Goal: Submit feedback/report problem: Submit feedback/report problem

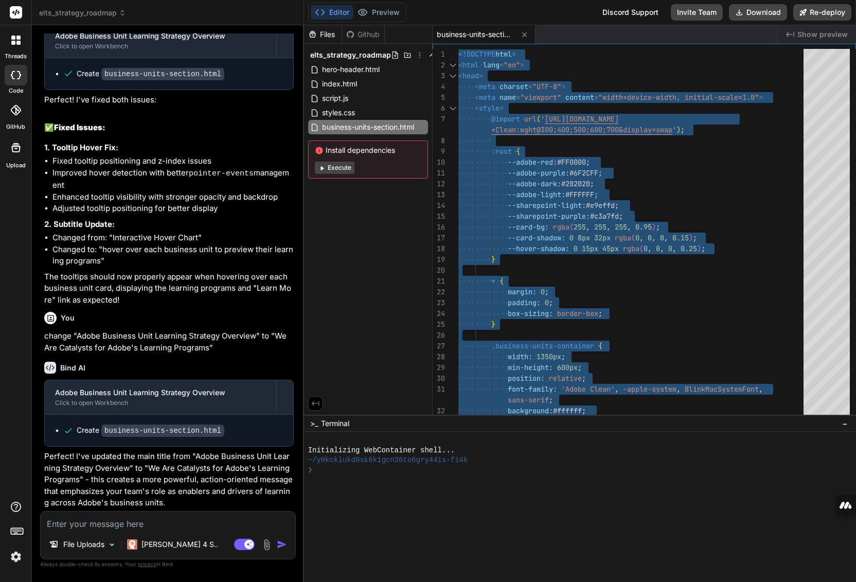
scroll to position [3362, 0]
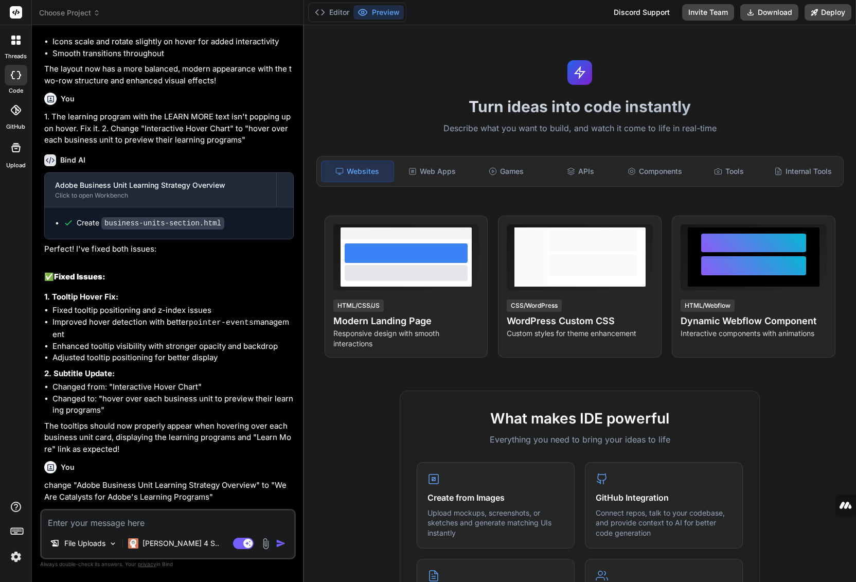
scroll to position [1476, 0]
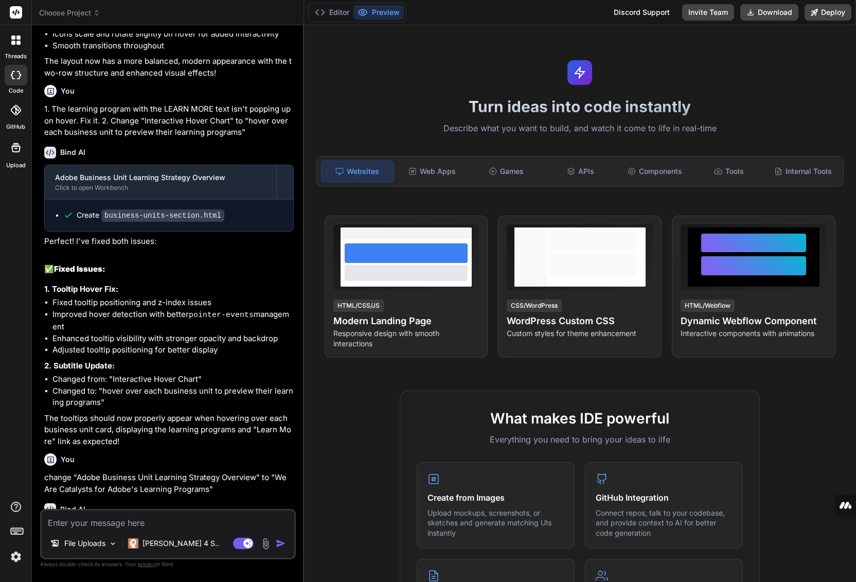
type textarea "x"
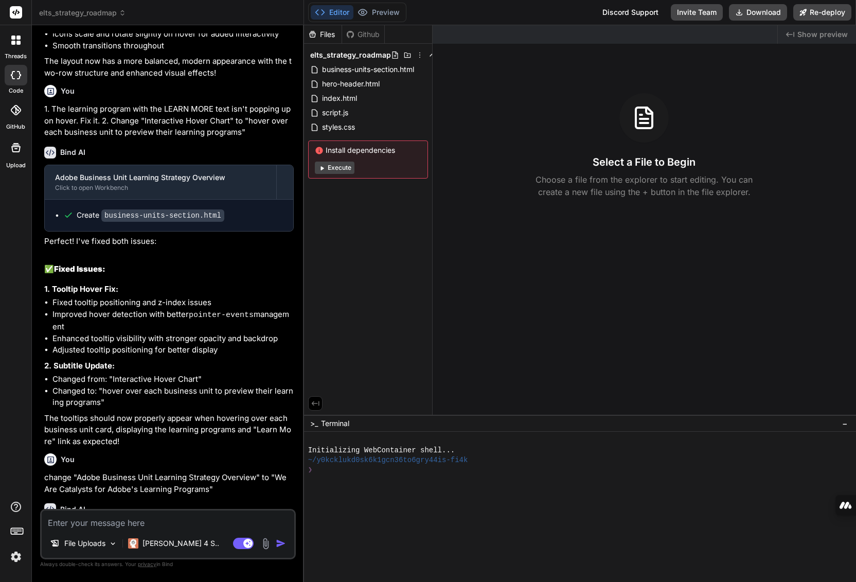
click at [94, 526] on textarea at bounding box center [168, 519] width 253 height 19
type textarea "I"
type textarea "x"
type textarea "I'"
type textarea "x"
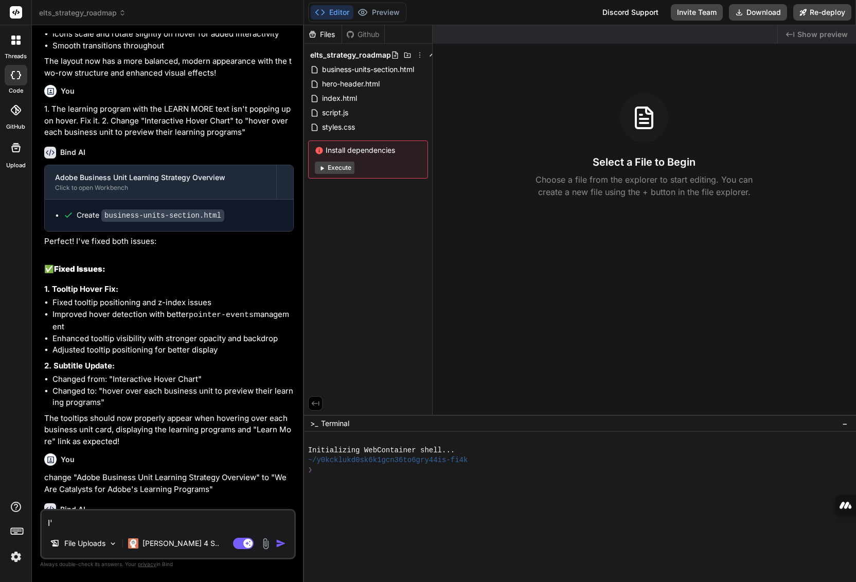
type textarea "I'm"
type textarea "x"
type textarea "I'm"
type textarea "x"
type textarea "I'm r"
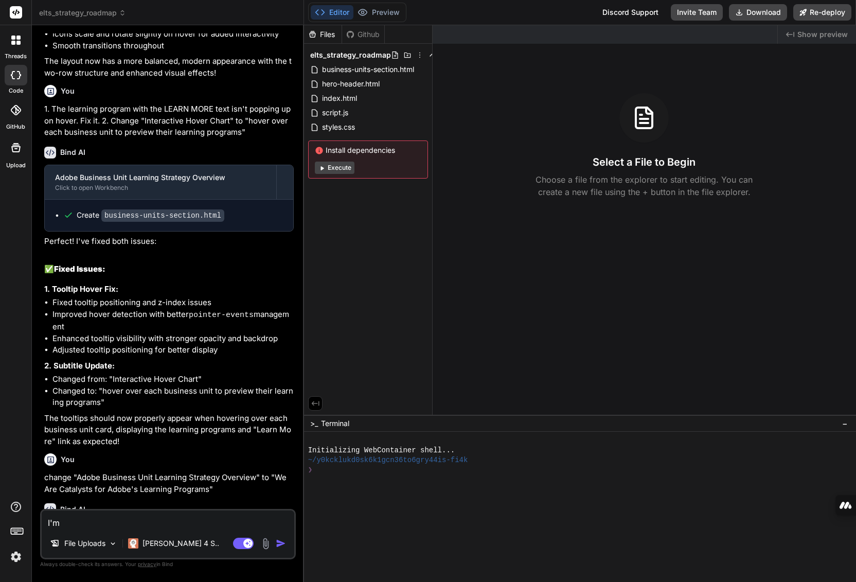
type textarea "x"
type textarea "I'm re"
type textarea "x"
type textarea "I'm rea"
type textarea "x"
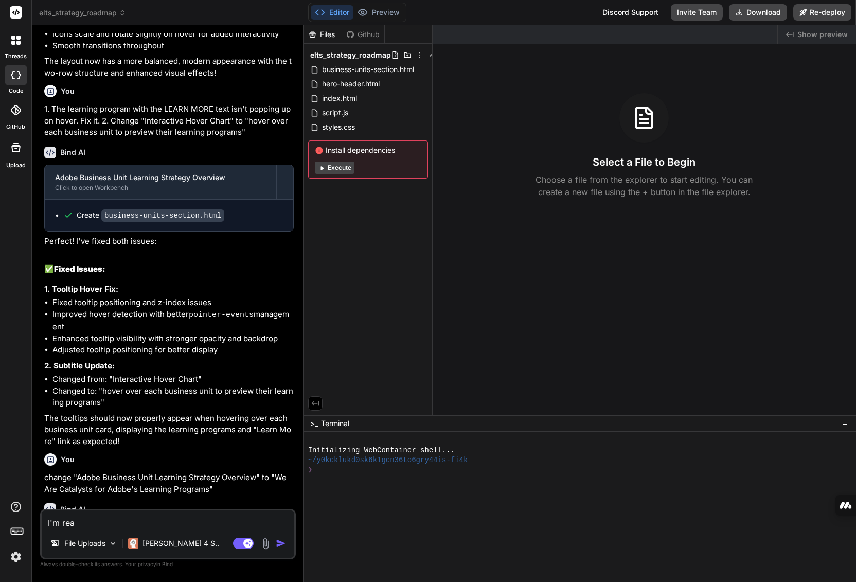
type textarea "I'm read"
type textarea "x"
type textarea "I'm ready"
type textarea "x"
type textarea "I'm ready"
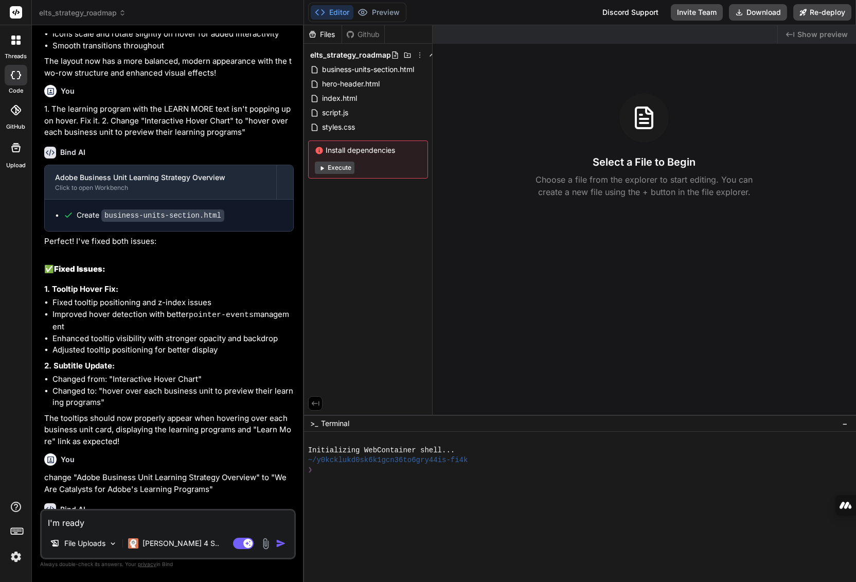
type textarea "x"
type textarea "I'm ready f"
type textarea "x"
type textarea "I'm ready fo"
type textarea "x"
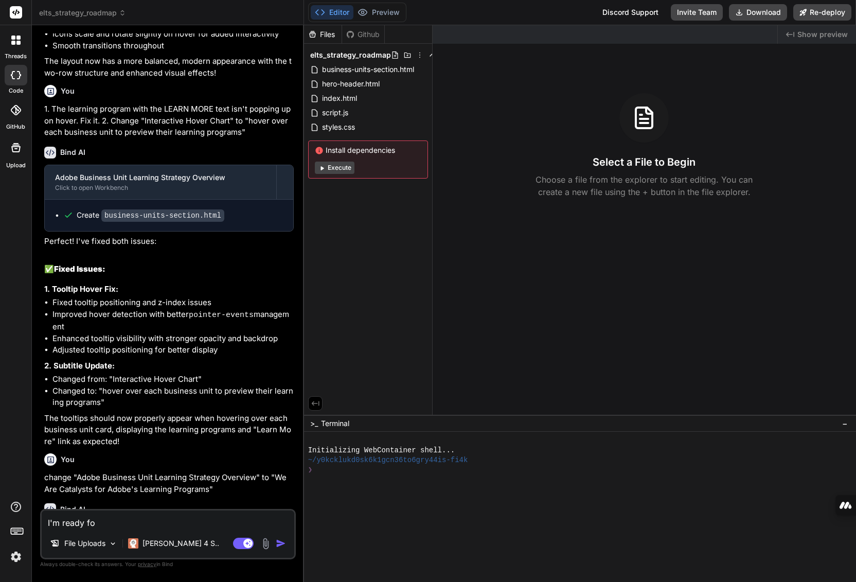
type textarea "I'm ready for"
type textarea "x"
type textarea "I'm ready for"
type textarea "x"
type textarea "I'm ready for y"
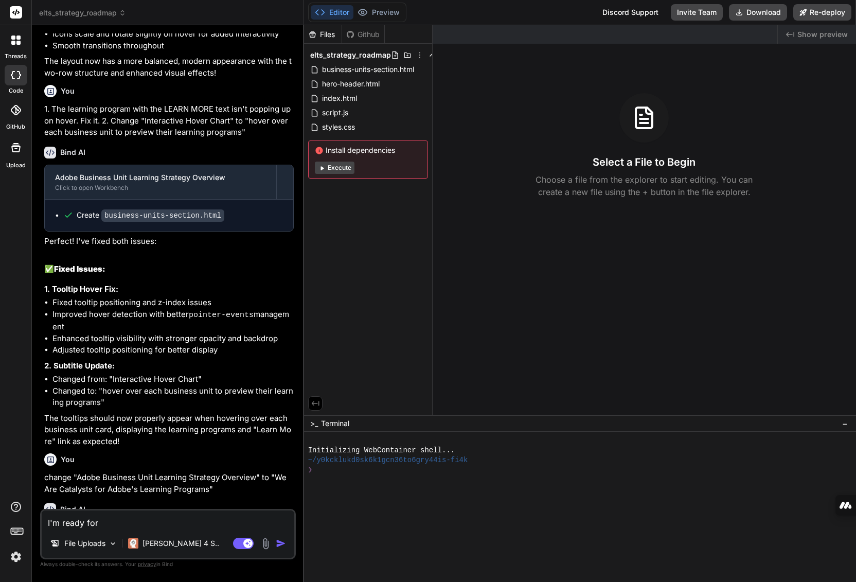
type textarea "x"
type textarea "I'm ready for yo"
type textarea "x"
type textarea "I'm ready for you"
type textarea "x"
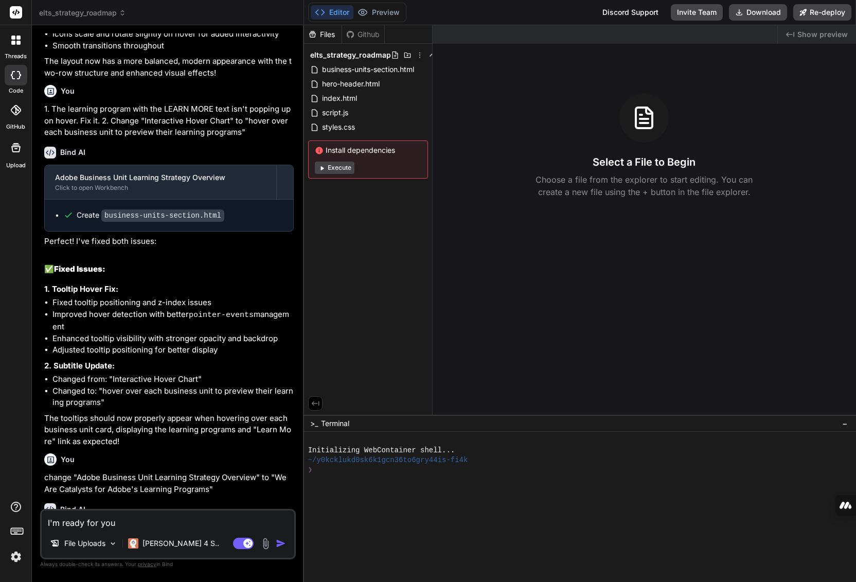
type textarea "I'm ready for you"
type textarea "x"
type textarea "I'm ready for you t"
type textarea "x"
type textarea "I'm ready for you to"
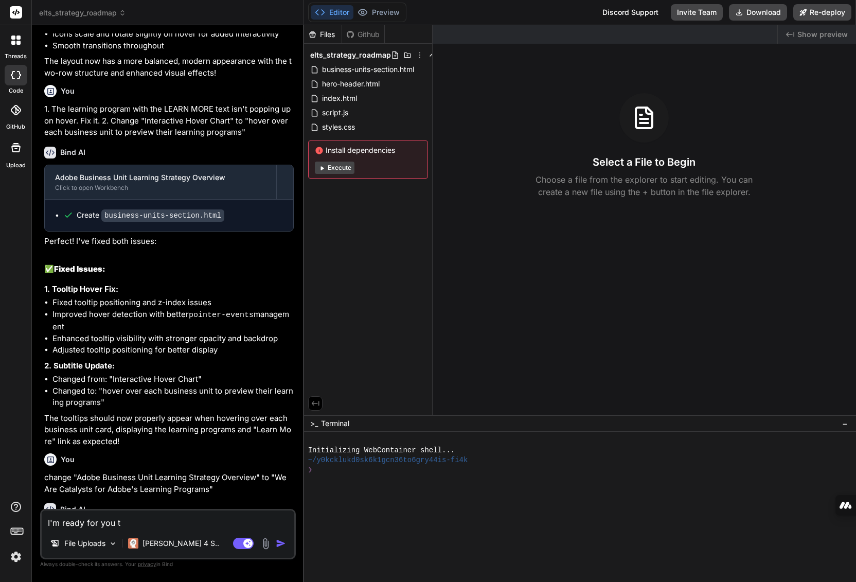
type textarea "x"
type textarea "I'm ready for you to"
type textarea "x"
type textarea "I'm ready for you to d"
type textarea "x"
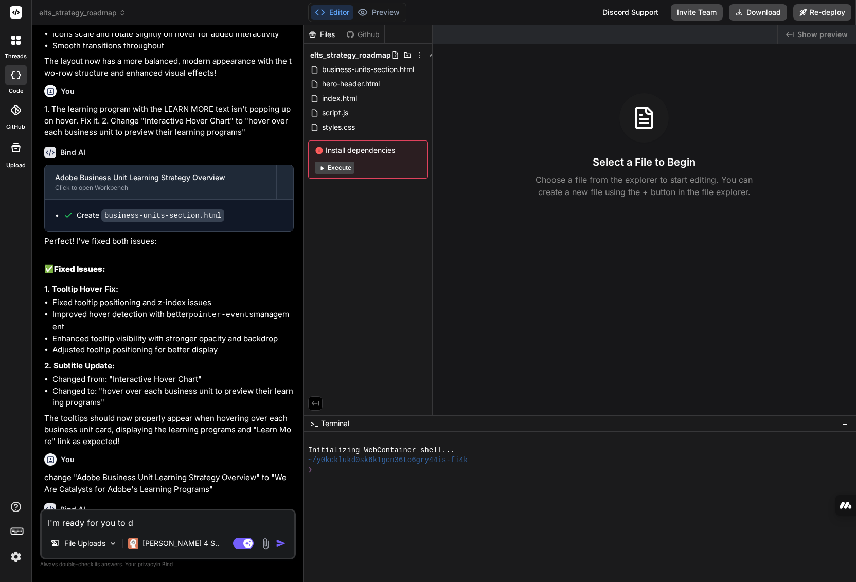
type textarea "I'm ready for you to do"
type textarea "x"
type textarea "I'm ready for you to do"
type textarea "x"
type textarea "I'm ready for you to do t"
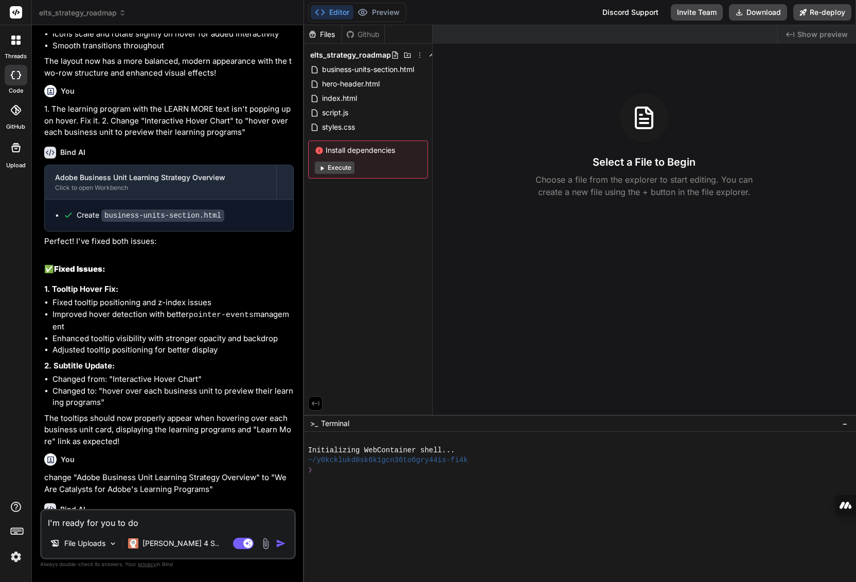
type textarea "x"
type textarea "I'm ready for you to do th"
type textarea "x"
type textarea "I'm ready for you to do the"
type textarea "x"
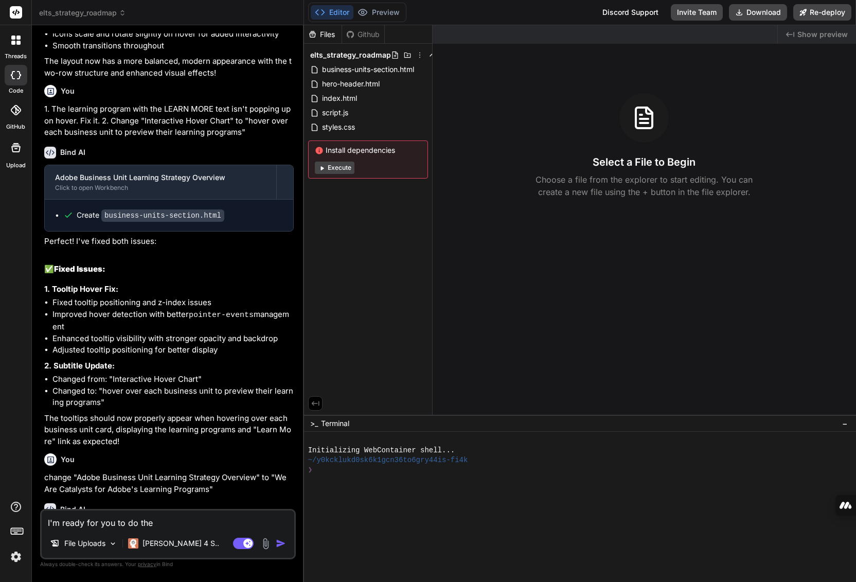
type textarea "I'm ready for you to do the"
type textarea "x"
type textarea "I'm ready for you to do the r"
type textarea "x"
type textarea "I'm ready for you to do the ro"
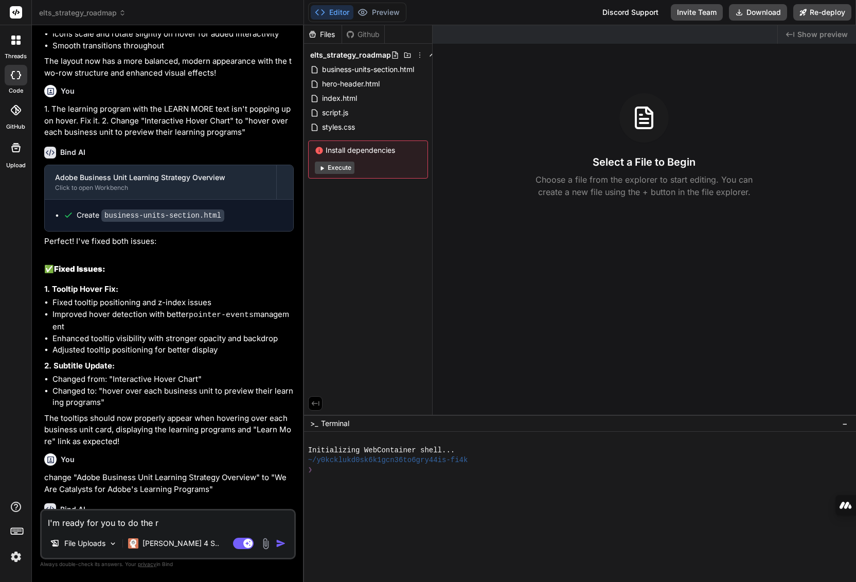
type textarea "x"
type textarea "I'm ready for you to do the roa"
type textarea "x"
type textarea "I'm ready for you to do the road"
type textarea "x"
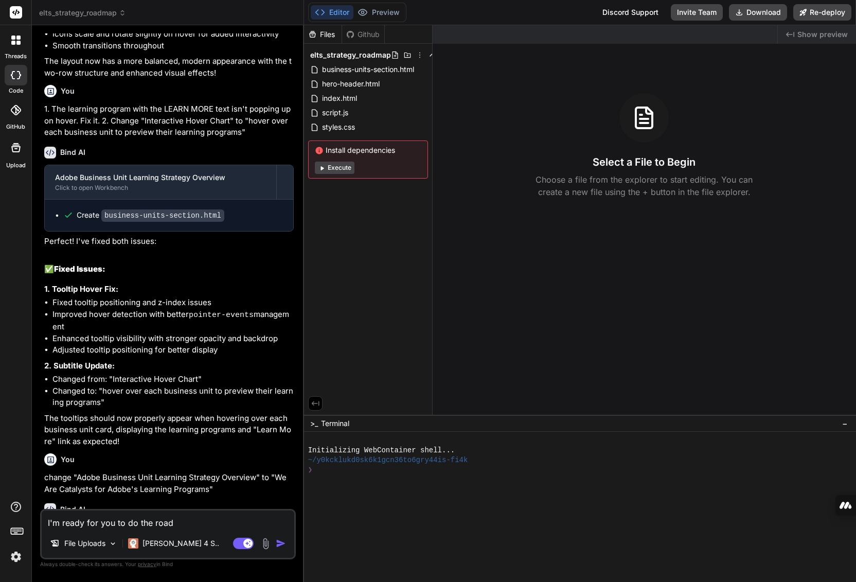
type textarea "I'm ready for you to do the roadm"
type textarea "x"
type textarea "I'm ready for you to do the roadma"
type textarea "x"
type textarea "I'm ready for you to do the roadmap"
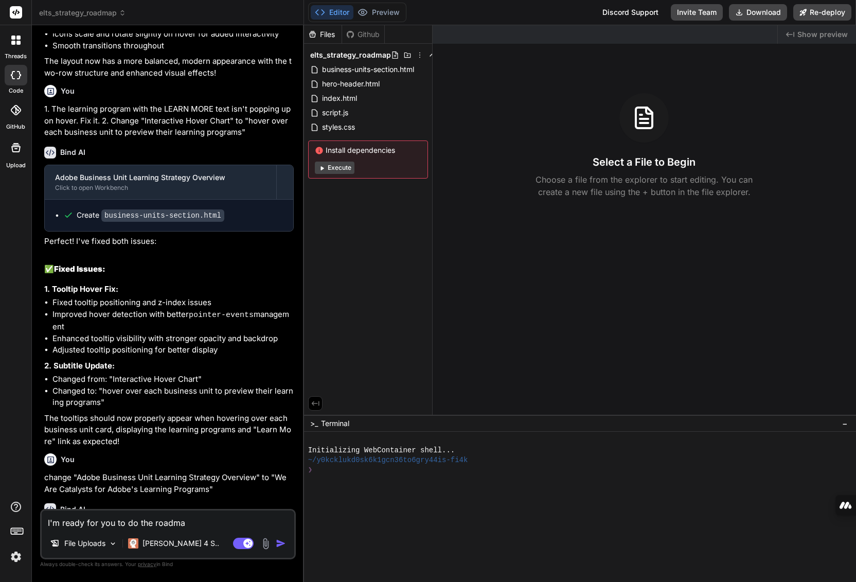
type textarea "x"
type textarea "I'm ready for you to do the roadmap"
type textarea "x"
type textarea "I'm ready for you to do the roadmap p"
type textarea "x"
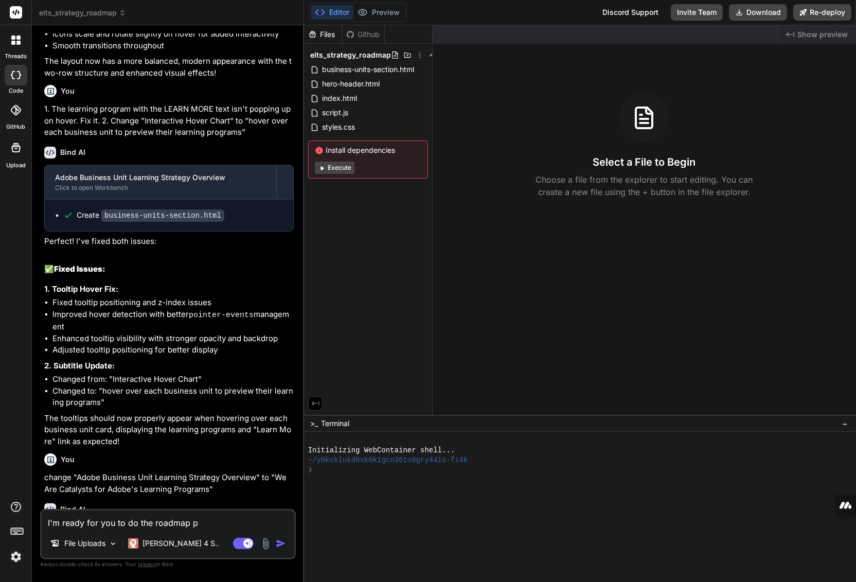
type textarea "I'm ready for you to do the roadmap pi"
type textarea "x"
type textarea "I'm ready for you to do the roadmap pie"
type textarea "x"
type textarea "I'm ready for you to do the roadmap piec"
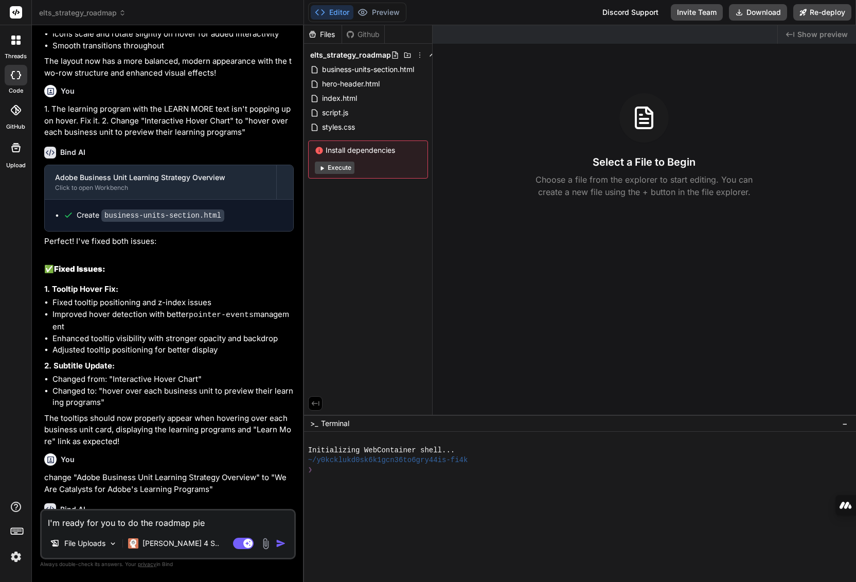
type textarea "x"
type textarea "I'm ready for you to do the roadmap piece"
type textarea "x"
type textarea "I'm ready for you to do the roadmap piece."
type textarea "x"
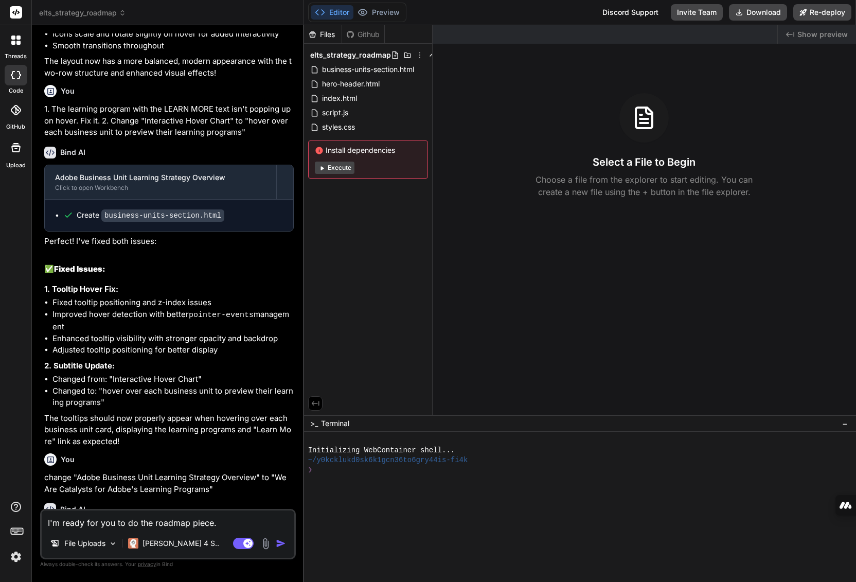
type textarea "I'm ready for you to do the roadmap piece./"
type textarea "x"
type textarea "I'm ready for you to do the roadmap piece."
type textarea "x"
type textarea "I'm ready for you to do the roadmap piece."
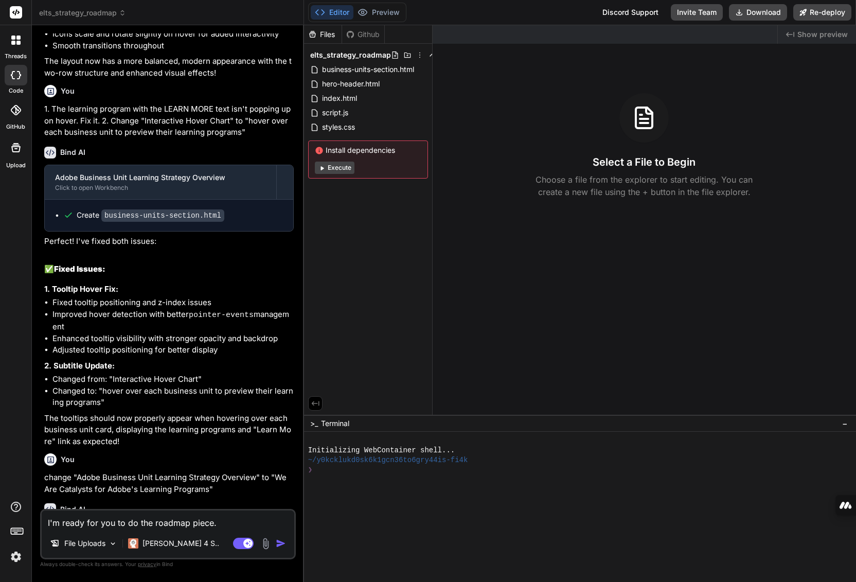
type textarea "x"
type textarea "I'm ready for you to do the roadmap piece."
click at [269, 543] on img at bounding box center [266, 543] width 12 height 12
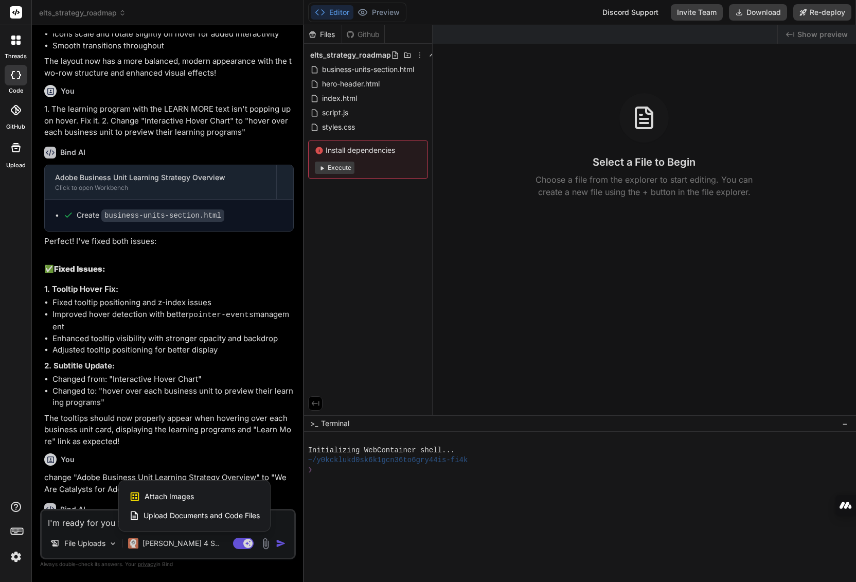
click at [184, 498] on span "Attach Images" at bounding box center [169, 496] width 49 height 10
type textarea "x"
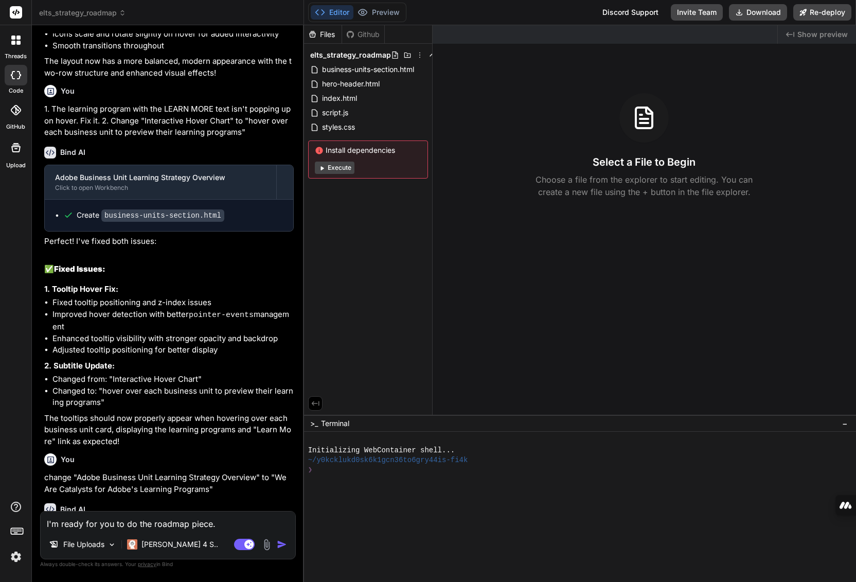
type input "C:\fakepath\Screenshot [DATE] 211152.png"
type textarea "x"
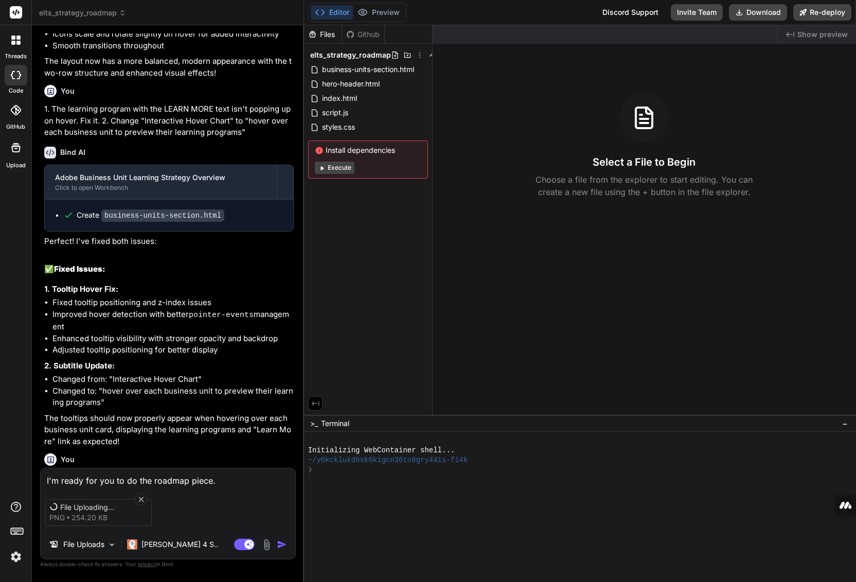
click at [232, 476] on textarea "I'm ready for you to do the roadmap piece." at bounding box center [168, 477] width 255 height 19
type textarea "I'm ready for you to do the roadmap piece. I"
type textarea "x"
type textarea "I'm ready for you to do the roadmap piece. I"
type textarea "x"
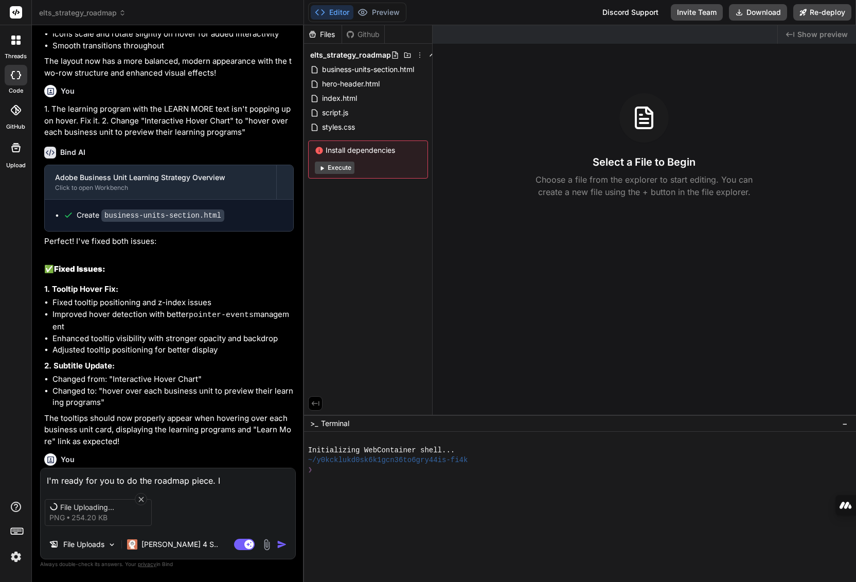
type textarea "I'm ready for you to do the roadmap piece. I l"
type textarea "x"
type textarea "I'm ready for you to do the roadmap piece. I li"
type textarea "x"
type textarea "I'm ready for you to do the roadmap piece. I lik"
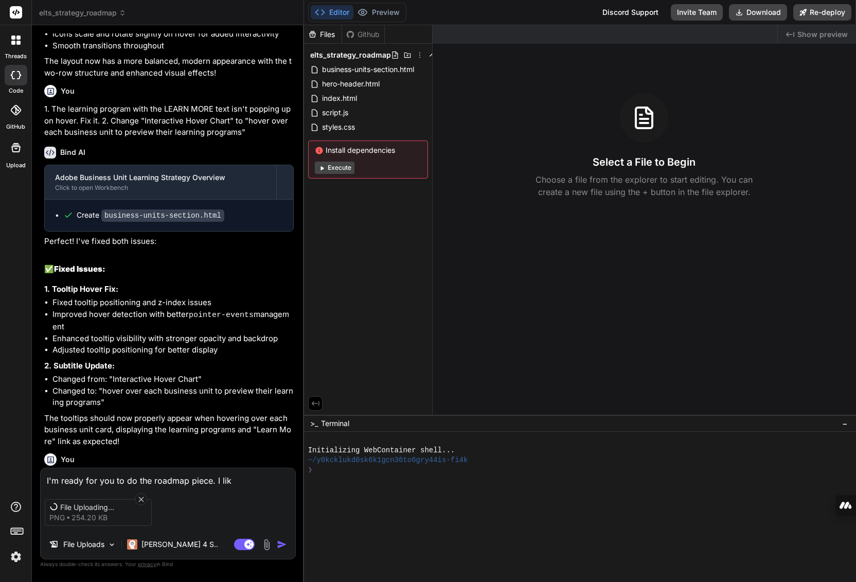
type textarea "x"
type textarea "I'm ready for you to do the roadmap piece. I like"
type textarea "x"
type textarea "I'm ready for you to do the roadmap piece. I like"
type textarea "x"
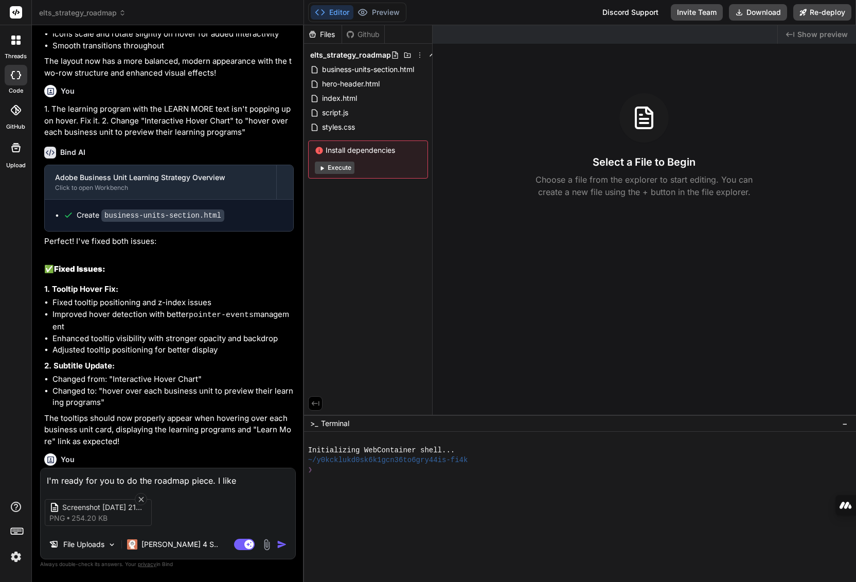
type textarea "I'm ready for you to do the roadmap piece. I like t"
type textarea "x"
type textarea "I'm ready for you to do the roadmap piece. I like th"
type textarea "x"
type textarea "I'm ready for you to do the roadmap piece. I like thi"
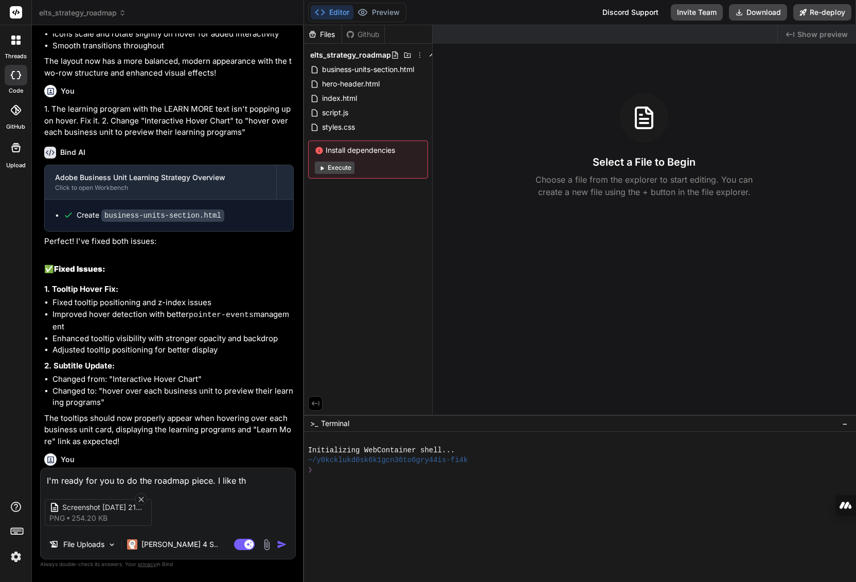
type textarea "x"
type textarea "I'm ready for you to do the roadmap piece. I like this"
type textarea "x"
type textarea "I'm ready for you to do the roadmap piece. I like this"
type textarea "x"
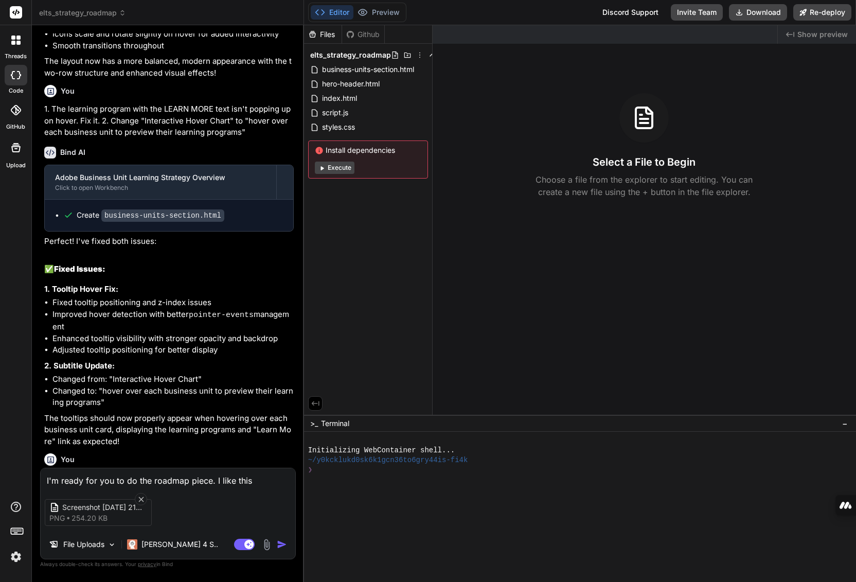
type textarea "I'm ready for you to do the roadmap piece. I like this i"
type textarea "x"
type textarea "I'm ready for you to do the roadmap piece. I like this in"
type textarea "x"
type textarea "I'm ready for you to do the roadmap piece. I like this inf"
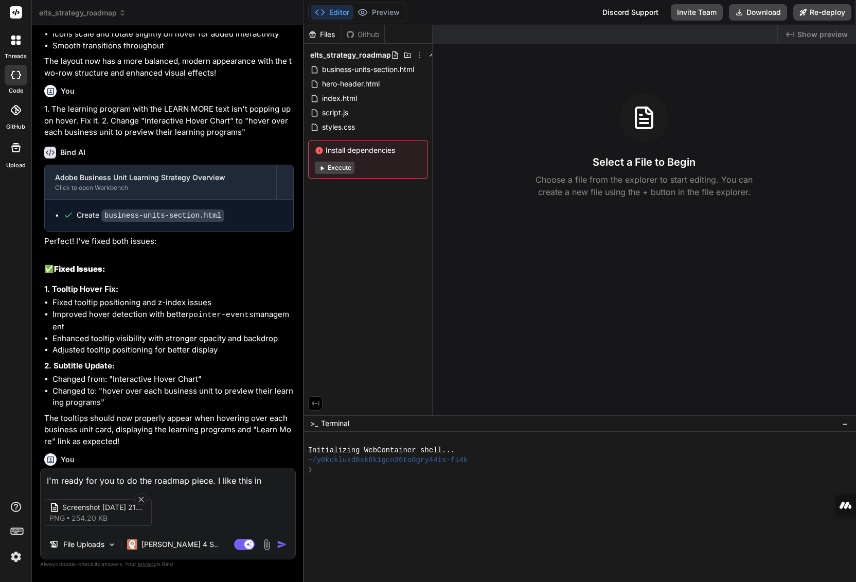
type textarea "x"
type textarea "I'm ready for you to do the roadmap piece. I like this info"
type textarea "x"
type textarea "I'm ready for you to do the roadmap piece. I like this infog"
type textarea "x"
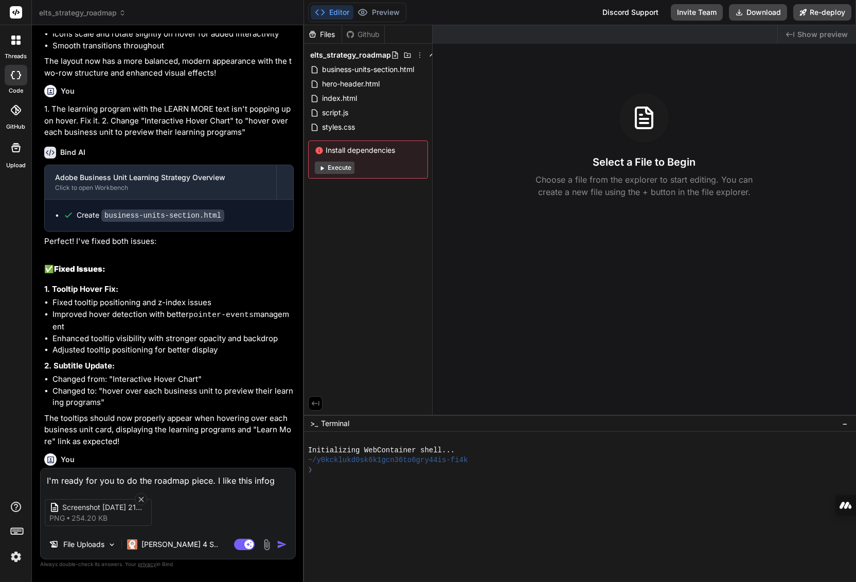
type textarea "I'm ready for you to do the roadmap piece. I like this infogr"
type textarea "x"
type textarea "I'm ready for you to do the roadmap piece. I like this infogra"
type textarea "x"
type textarea "I'm ready for you to do the roadmap piece. I like this infograp"
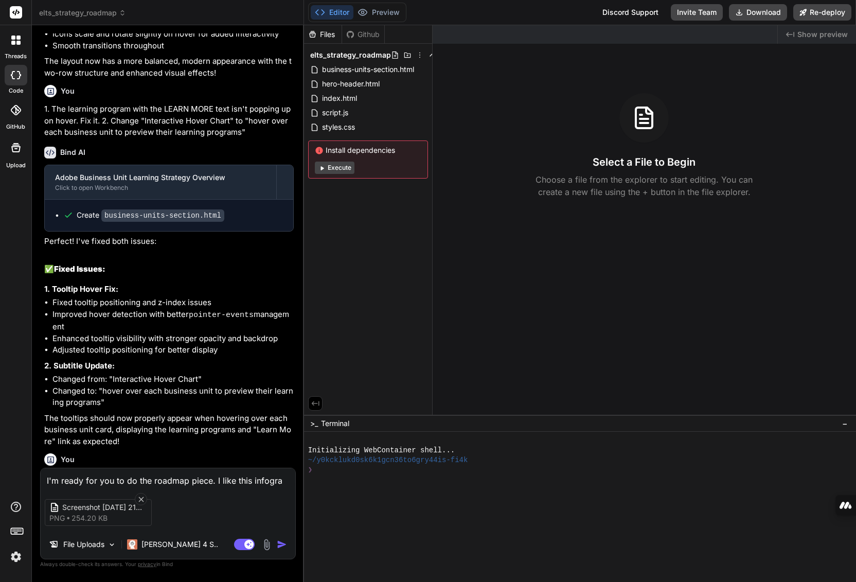
type textarea "x"
type textarea "I'm ready for you to do the roadmap piece. I like this infograph"
type textarea "x"
type textarea "I'm ready for you to do the roadmap piece. I like this infographi"
type textarea "x"
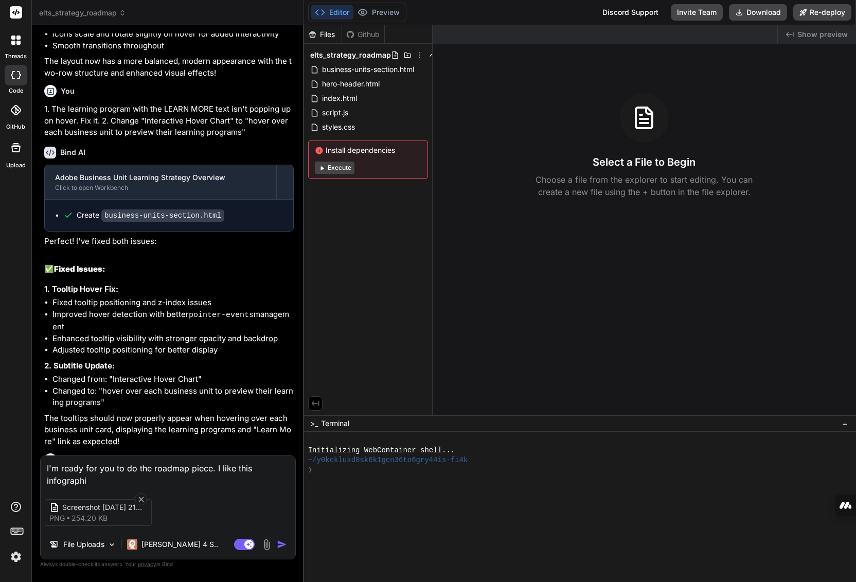
type textarea "I'm ready for you to do the roadmap piece. I like this infographic"
type textarea "x"
type textarea "I'm ready for you to do the roadmap piece. I like this infographic."
type textarea "x"
type textarea "I'm ready for you to do the roadmap piece. I like this infographic."
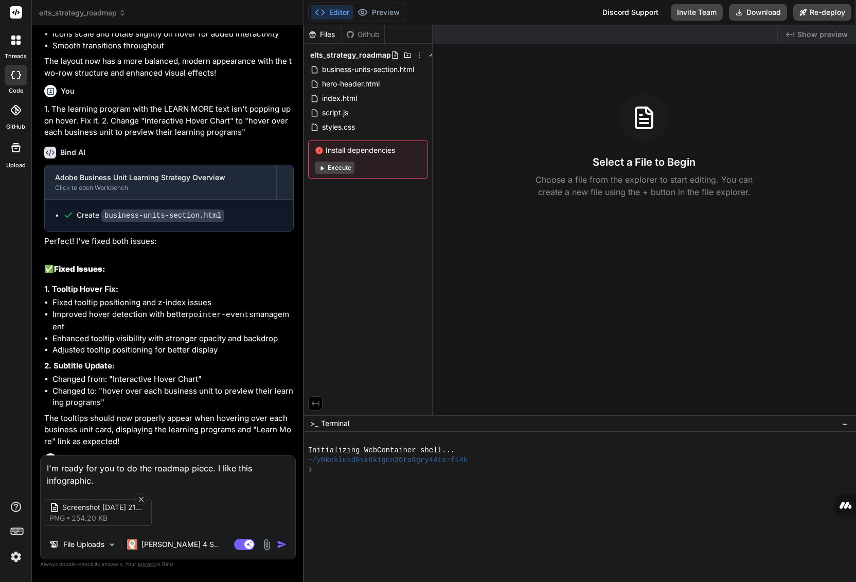
type textarea "x"
type textarea "I'm ready for you to do the roadmap piece. I like this infographic. B"
type textarea "x"
type textarea "I'm ready for you to do the roadmap piece. I like this infographic. Br"
type textarea "x"
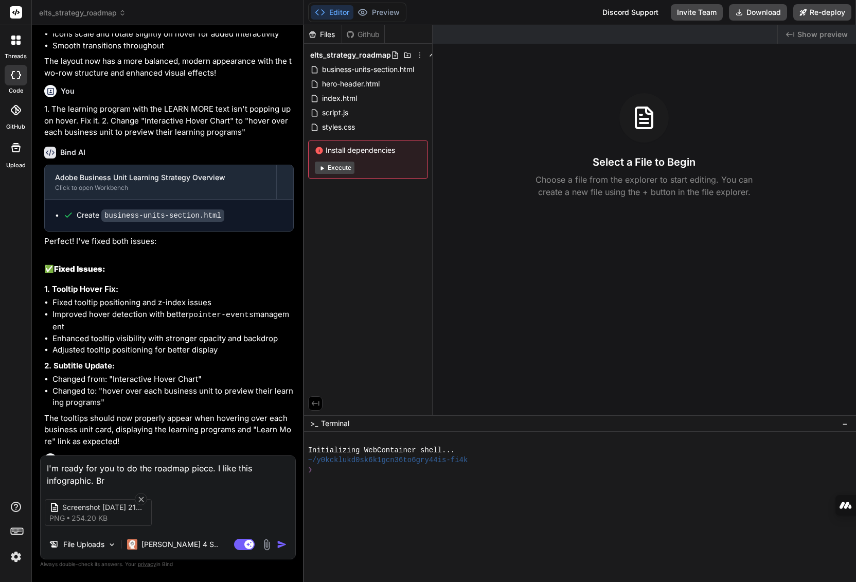
type textarea "I'm ready for you to do the roadmap piece. I like this infographic. Bri"
type textarea "x"
type textarea "I'm ready for you to do the roadmap piece. I like this infographic. Brin"
type textarea "x"
type textarea "I'm ready for you to do the roadmap piece. I like this infographic. Bring"
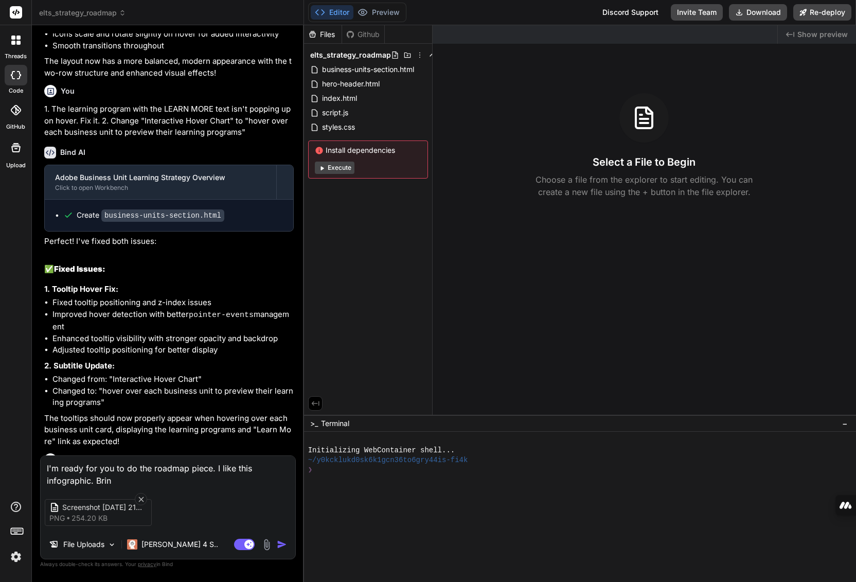
type textarea "x"
type textarea "I'm ready for you to do the roadmap piece. I like this infographic. Bring"
type textarea "x"
type textarea "I'm ready for you to do the roadmap piece. I like this infographic. Bring i"
type textarea "x"
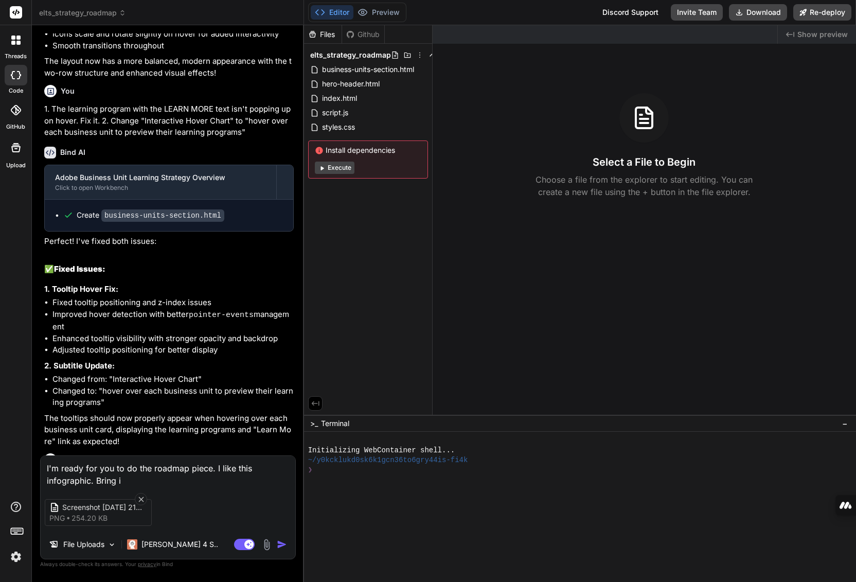
type textarea "I'm ready for you to do the roadmap piece. I like this infographic. Bring it"
type textarea "x"
type textarea "I'm ready for you to do the roadmap piece. I like this infographic. Bring it"
type textarea "x"
type textarea "I'm ready for you to do the roadmap piece. I like this infographic. Bring it t"
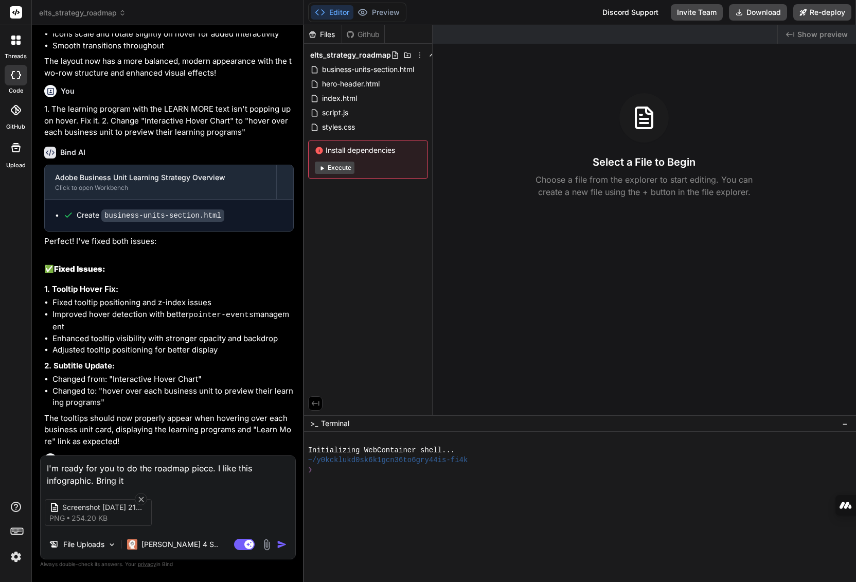
type textarea "x"
type textarea "I'm ready for you to do the roadmap piece. I like this infographic. Bring it to"
type textarea "x"
type textarea "I'm ready for you to do the roadmap piece. I like this infographic. Bring it to"
type textarea "x"
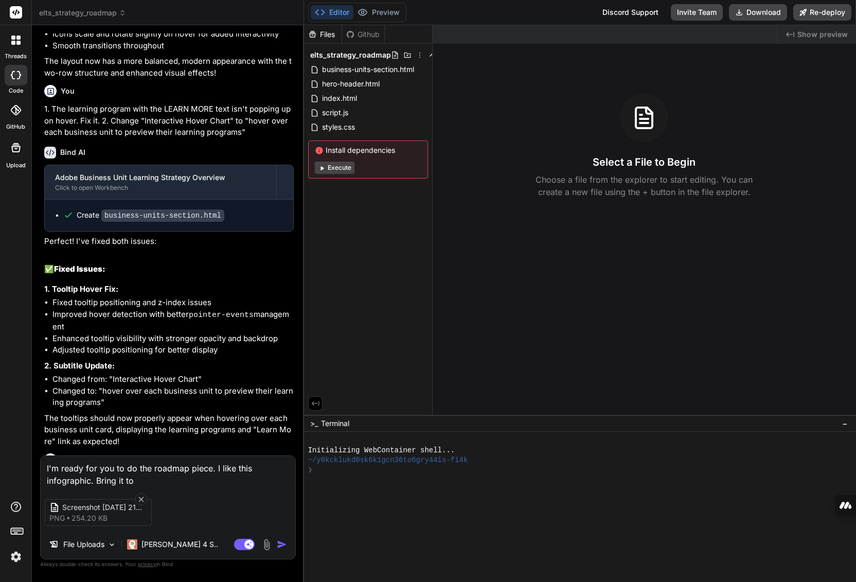
type textarea "I'm ready for you to do the roadmap piece. I like this infographic. Bring it to…"
type textarea "x"
type textarea "I'm ready for you to do the roadmap piece. I like this infographic. Bring it to…"
type textarea "x"
type textarea "I'm ready for you to do the roadmap piece. I like this infographic. Bring it to…"
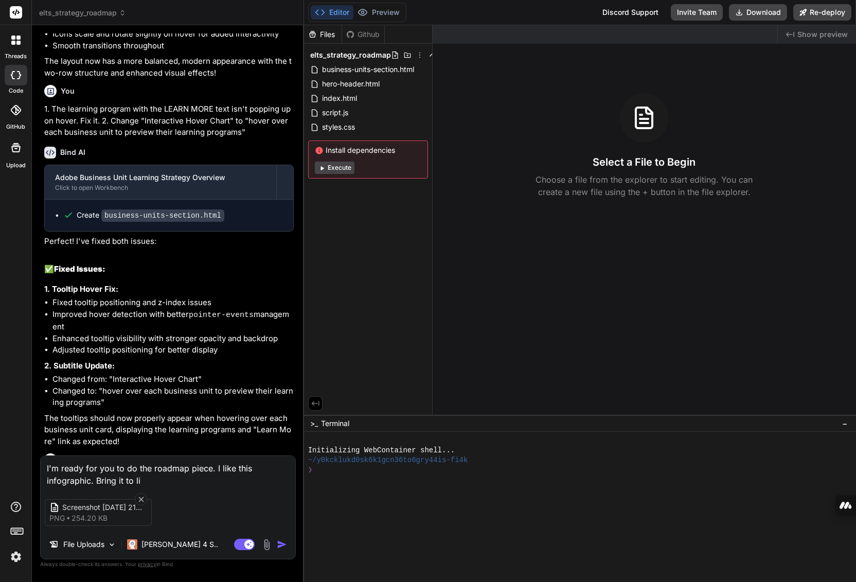
type textarea "x"
type textarea "I'm ready for you to do the roadmap piece. I like this infographic. Bring it to…"
type textarea "x"
type textarea "I'm ready for you to do the roadmap piece. I like this infographic. Bring it to…"
type textarea "x"
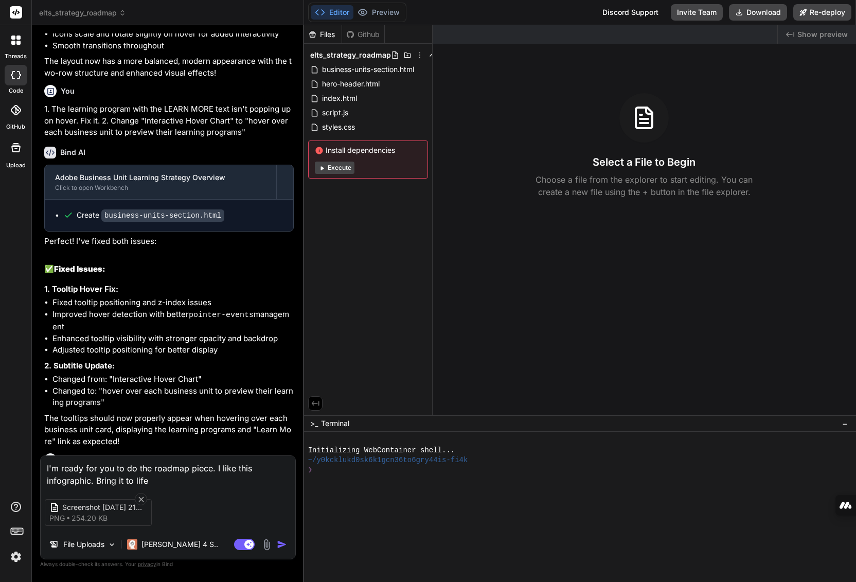
type textarea "I'm ready for you to do the roadmap piece. I like this infographic. Bring it to…"
type textarea "x"
type textarea "I'm ready for you to do the roadmap piece. I like this infographic. Bring it to…"
type textarea "x"
type textarea "I'm ready for you to do the roadmap piece. I like this infographic. Bring it to…"
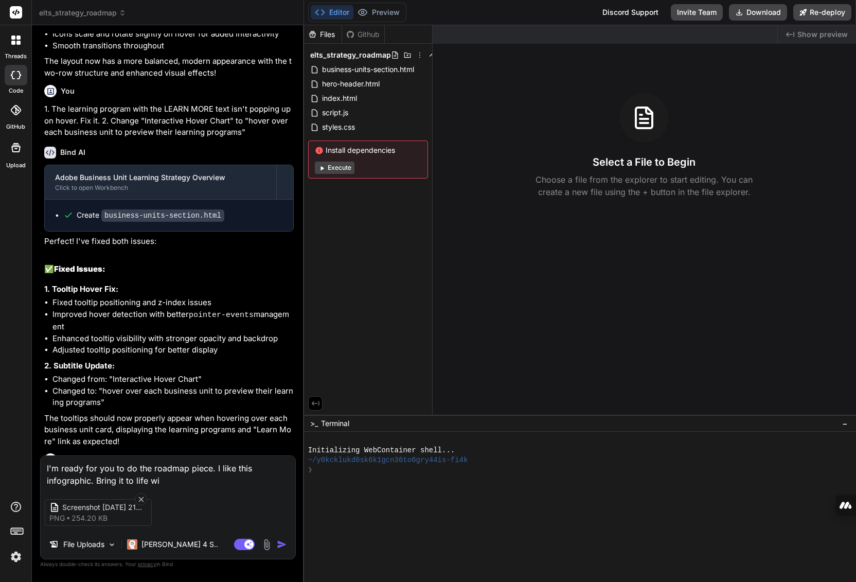
type textarea "x"
type textarea "I'm ready for you to do the roadmap piece. I like this infographic. Bring it to…"
type textarea "x"
type textarea "I'm ready for you to do the roadmap piece. I like this infographic. Bring it to…"
type textarea "x"
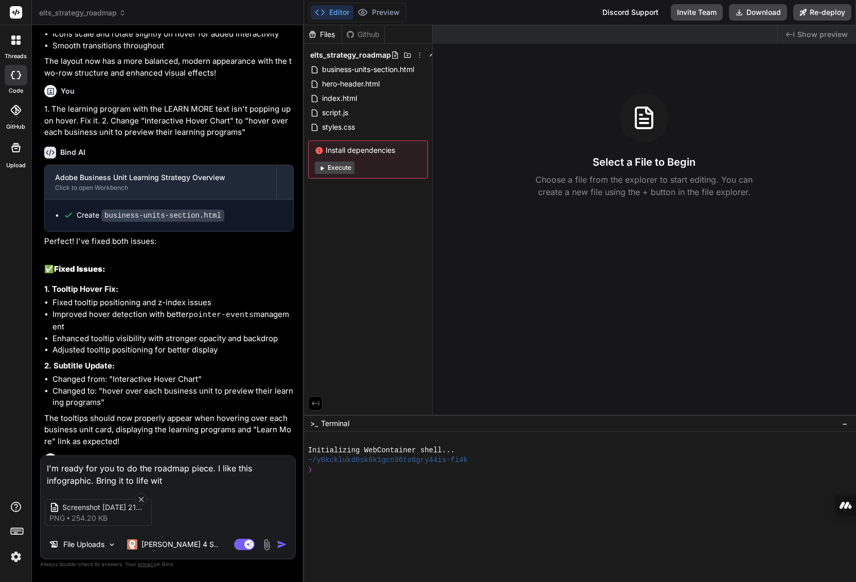
type textarea "I'm ready for you to do the roadmap piece. I like this infographic. Bring it to…"
type textarea "x"
type textarea "I'm ready for you to do the roadmap piece. I like this infographic. Bring it to…"
type textarea "x"
type textarea "I'm ready for you to do the roadmap piece. I like this infographic. Bring it to…"
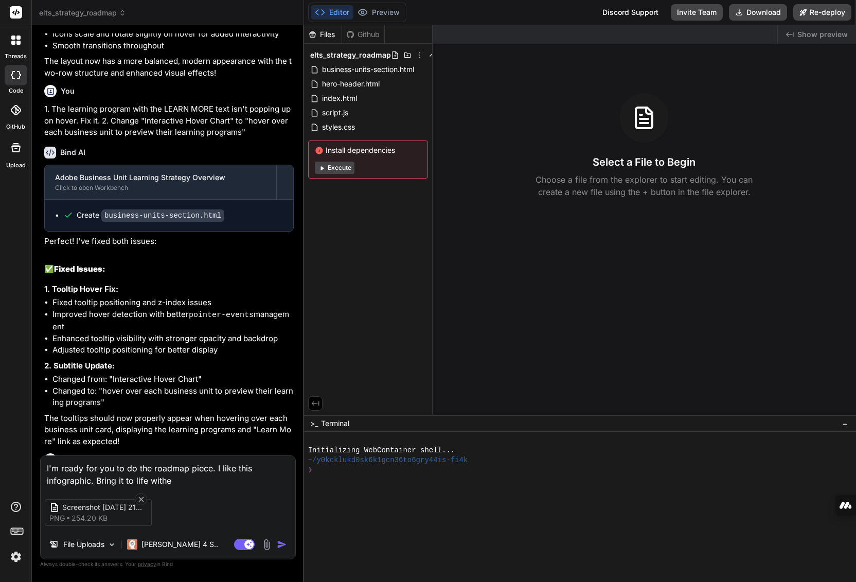
type textarea "x"
type textarea "I'm ready for you to do the roadmap piece. I like this infographic. Bring it to…"
type textarea "x"
type textarea "I'm ready for you to do the roadmap piece. I like this infographic. Bring it to…"
type textarea "x"
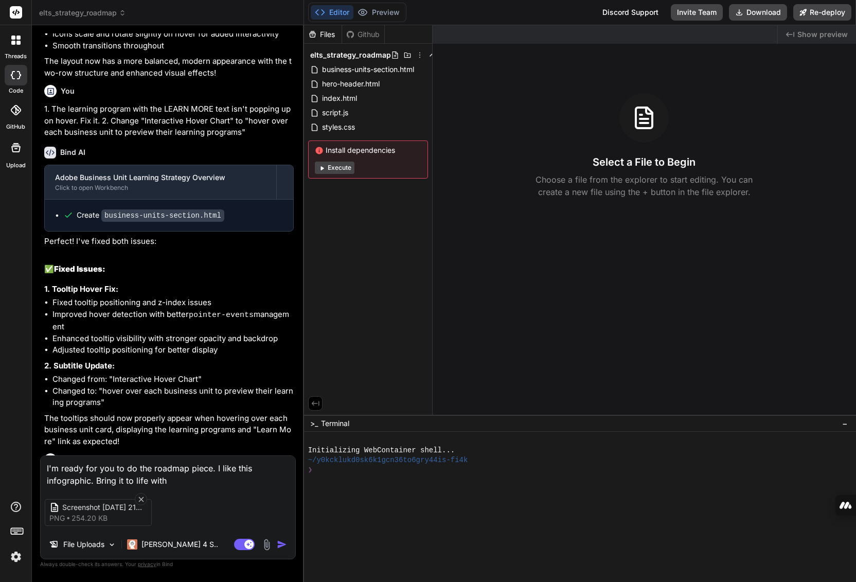
type textarea "I'm ready for you to do the roadmap piece. I like this infographic. Bring it to…"
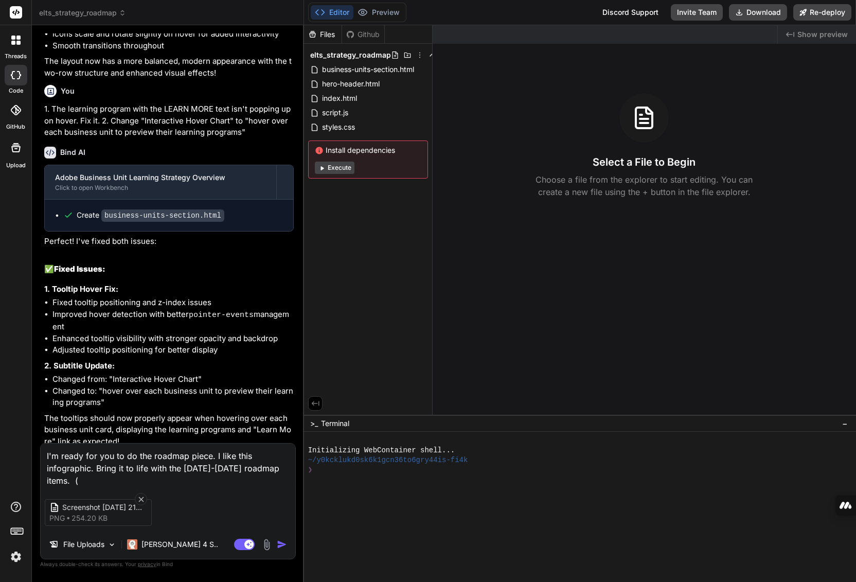
paste textarea "2026: Foundation & Enablement Unified Learner Portal ([DOMAIN_NAME]) Experience…"
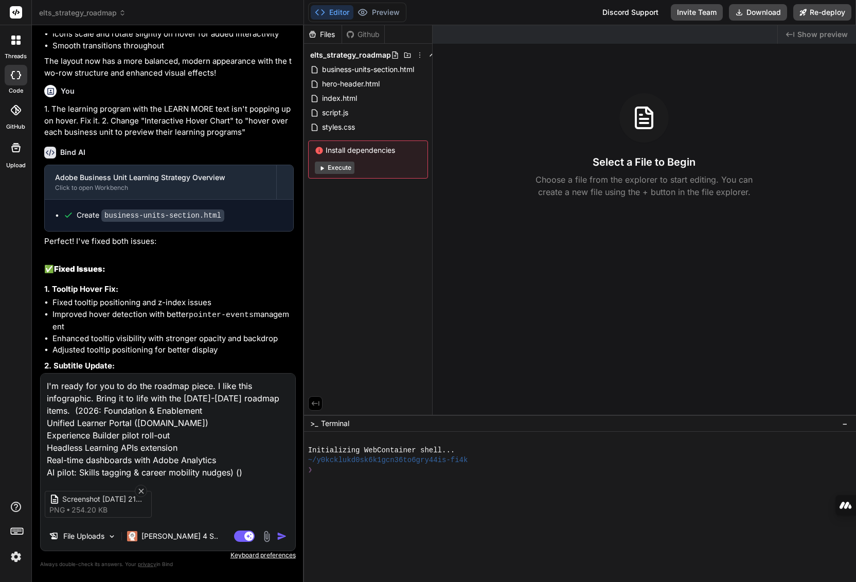
paste textarea "2027: Interconnected Intelligence Interoperability layer for HR Tech ecosystem …"
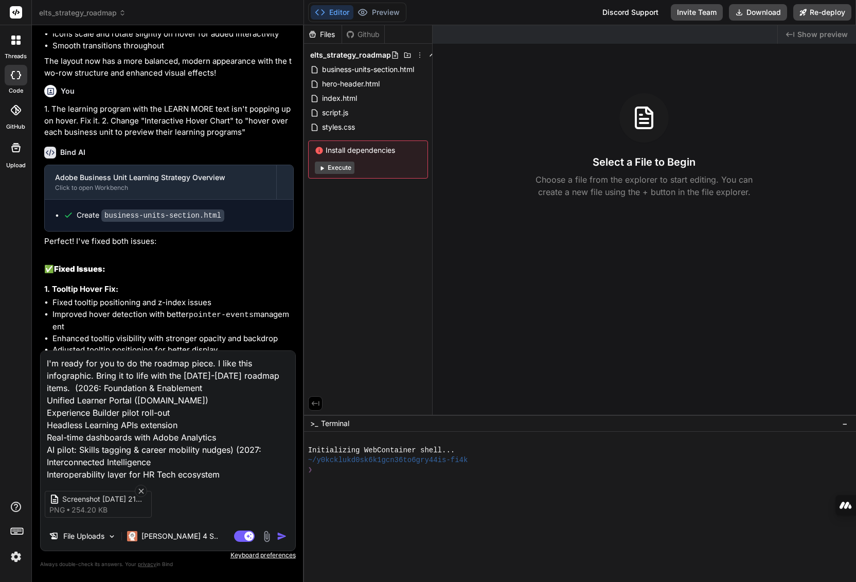
scroll to position [50, 0]
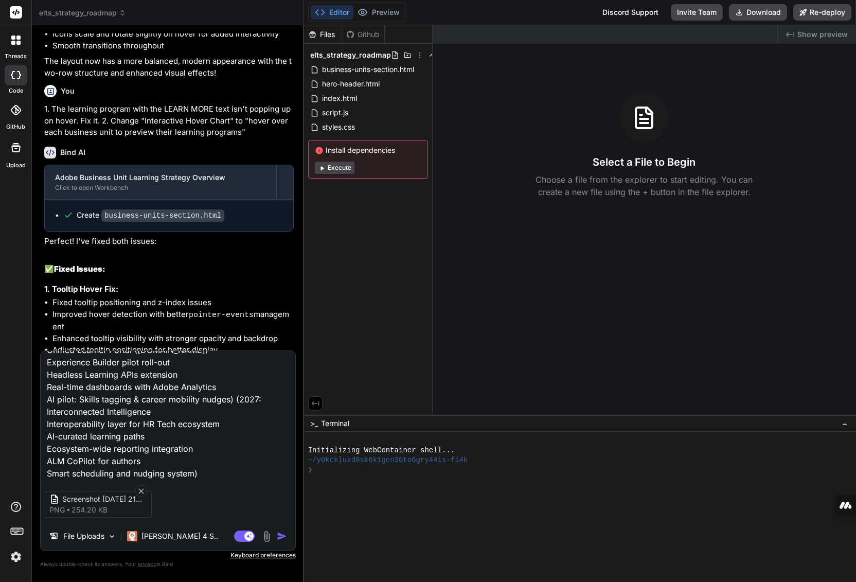
click at [225, 473] on textarea "I'm ready for you to do the roadmap piece. I like this infographic. Bring it to…" at bounding box center [168, 415] width 255 height 128
drag, startPoint x: 204, startPoint y: 470, endPoint x: 218, endPoint y: 482, distance: 18.6
click at [206, 470] on textarea "I'm ready for you to do the roadmap piece. I like this infographic. Bring it to…" at bounding box center [168, 415] width 255 height 128
paste textarea "2028: AI-Native Learning Culture Dynamic skill-based workforce planning Learnin…"
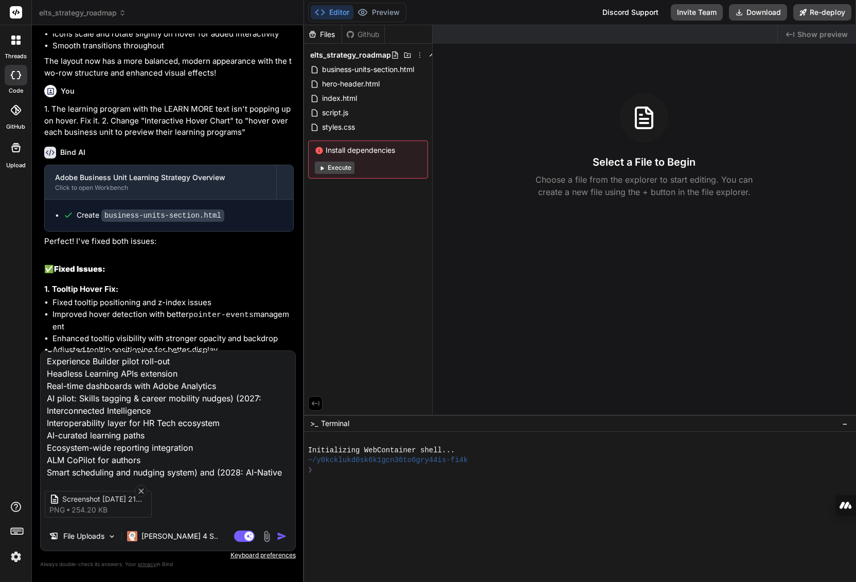
scroll to position [124, 0]
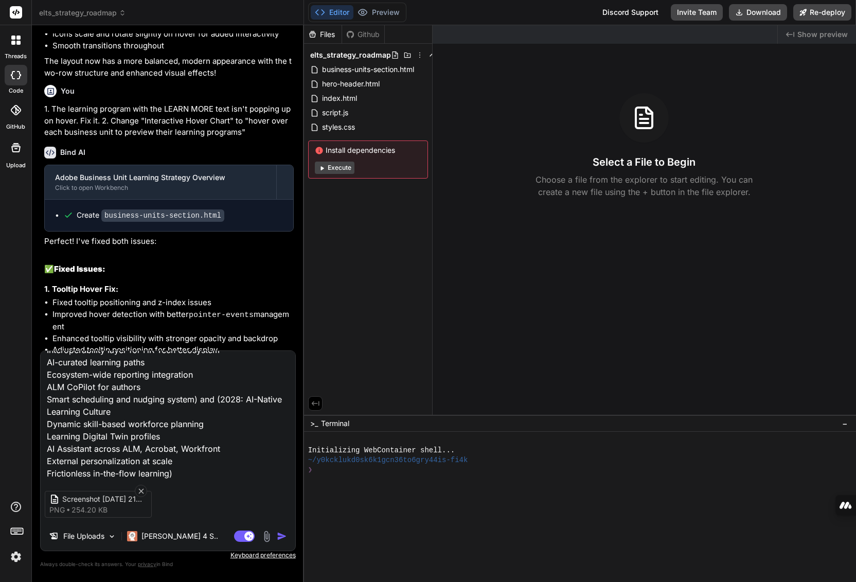
click at [186, 463] on textarea "I'm ready for you to do the roadmap piece. I like this infographic. Bring it to…" at bounding box center [168, 415] width 255 height 128
click at [186, 468] on textarea "I'm ready for you to do the roadmap piece. I like this infographic. Bring it to…" at bounding box center [168, 415] width 255 height 128
click at [279, 533] on img "button" at bounding box center [282, 536] width 10 height 10
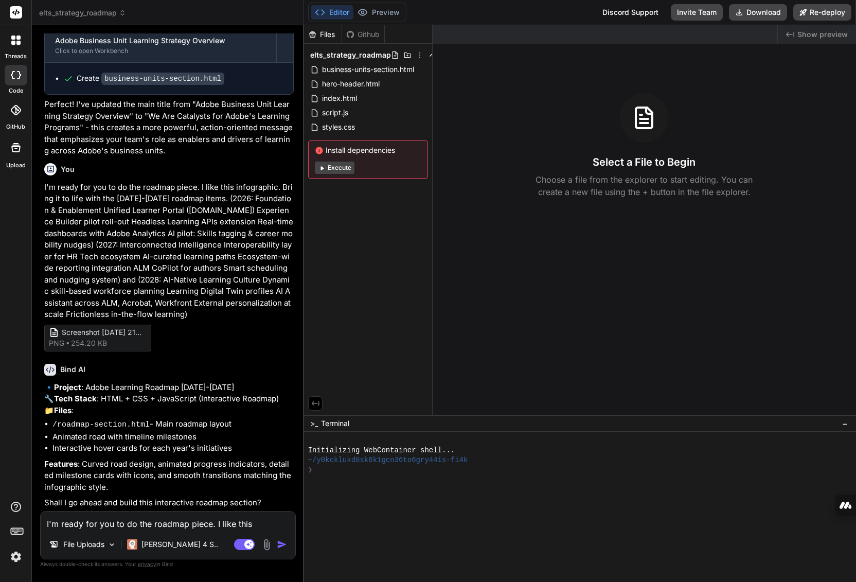
scroll to position [2010, 0]
click at [154, 525] on textarea "I'm ready for you to do the roadmap piece. I like this infographic. Bring it to…" at bounding box center [168, 520] width 255 height 19
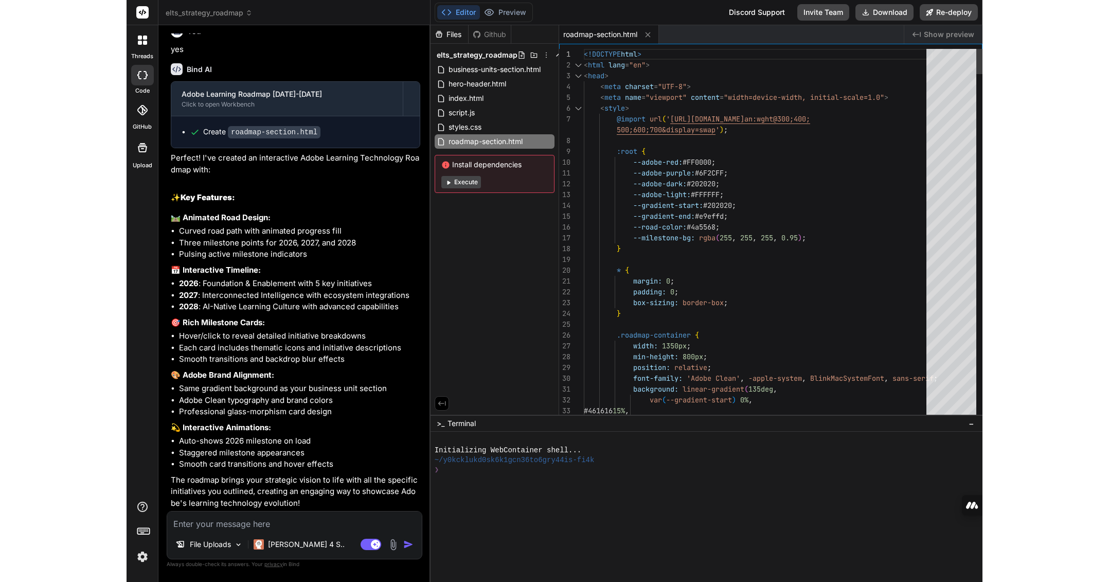
scroll to position [0, 0]
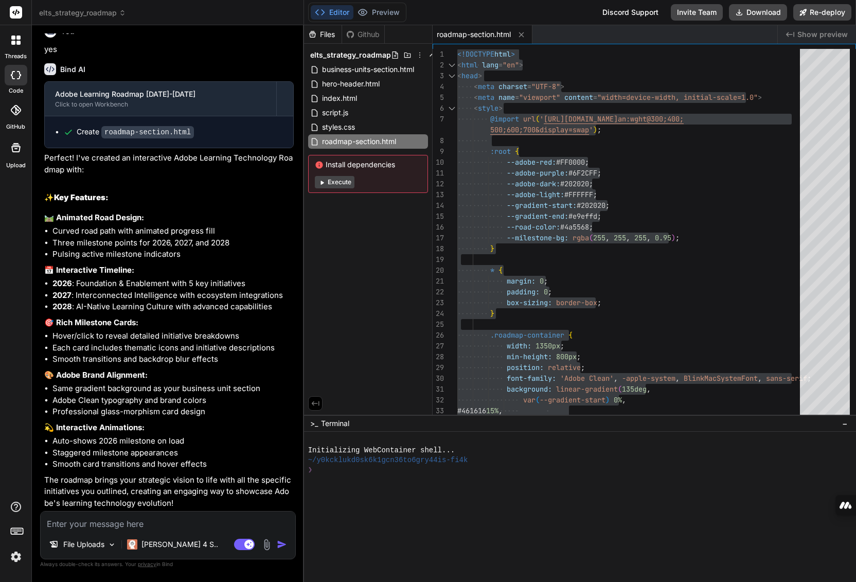
click at [560, 521] on div at bounding box center [576, 519] width 536 height 10
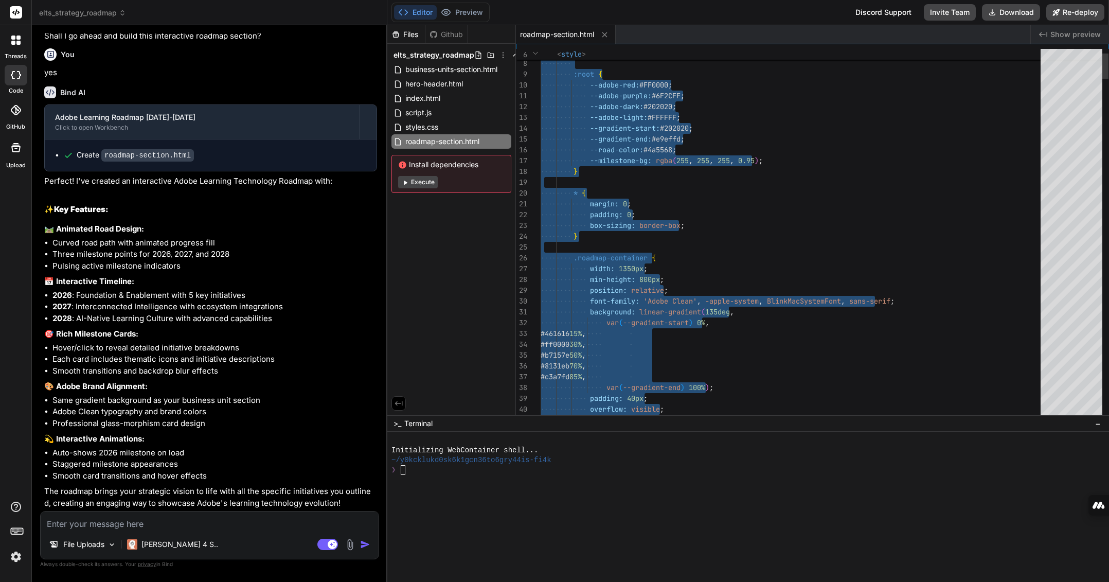
scroll to position [2199, 0]
click at [349, 544] on img at bounding box center [350, 544] width 12 height 12
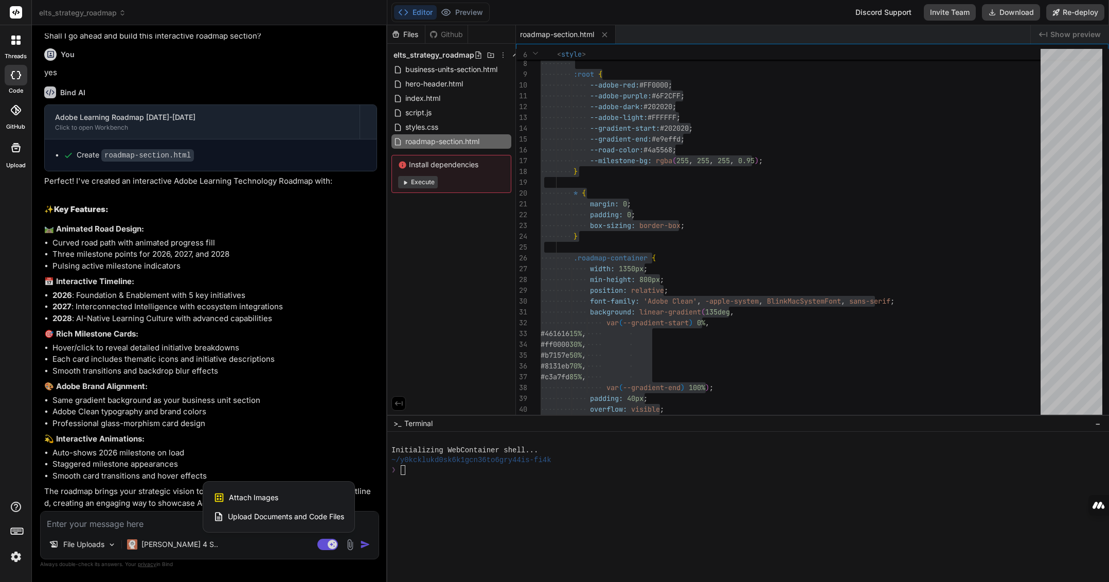
click at [273, 501] on span "Attach Images" at bounding box center [253, 497] width 49 height 10
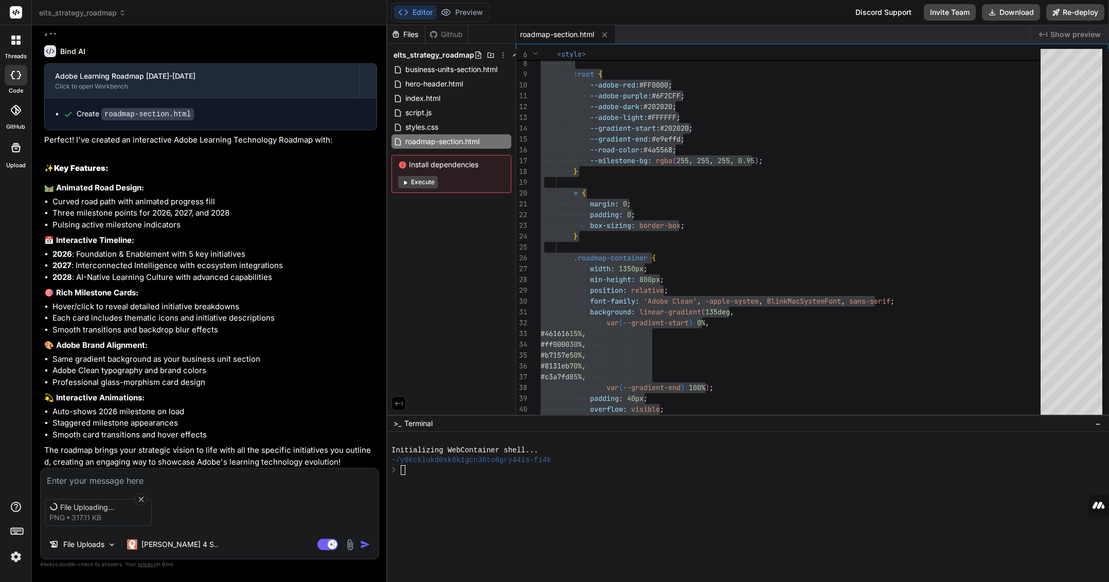
scroll to position [2222, 0]
click at [111, 478] on textarea at bounding box center [210, 477] width 338 height 19
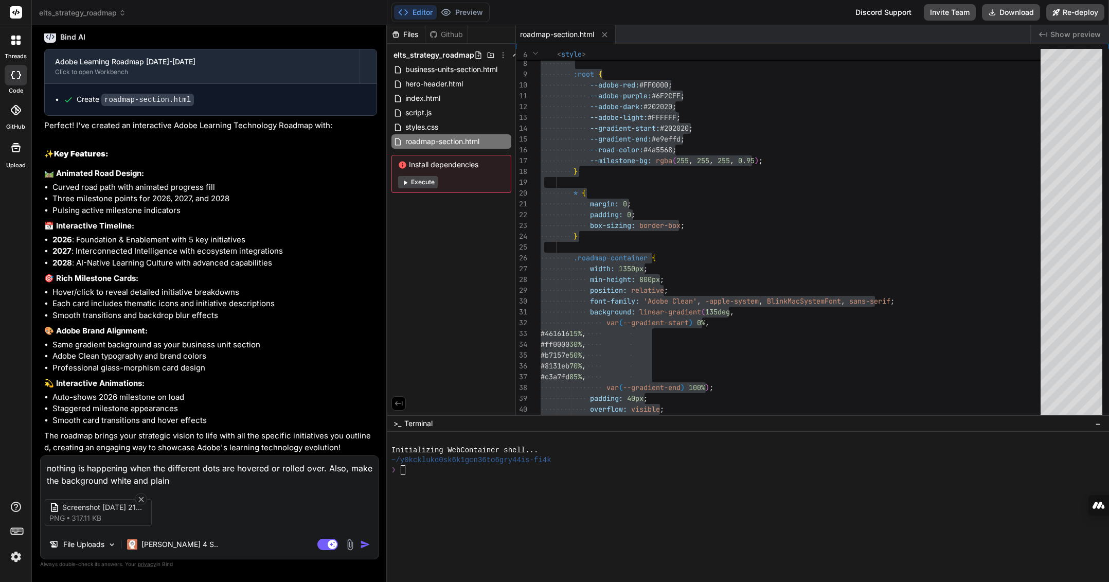
click at [367, 545] on img "button" at bounding box center [365, 544] width 10 height 10
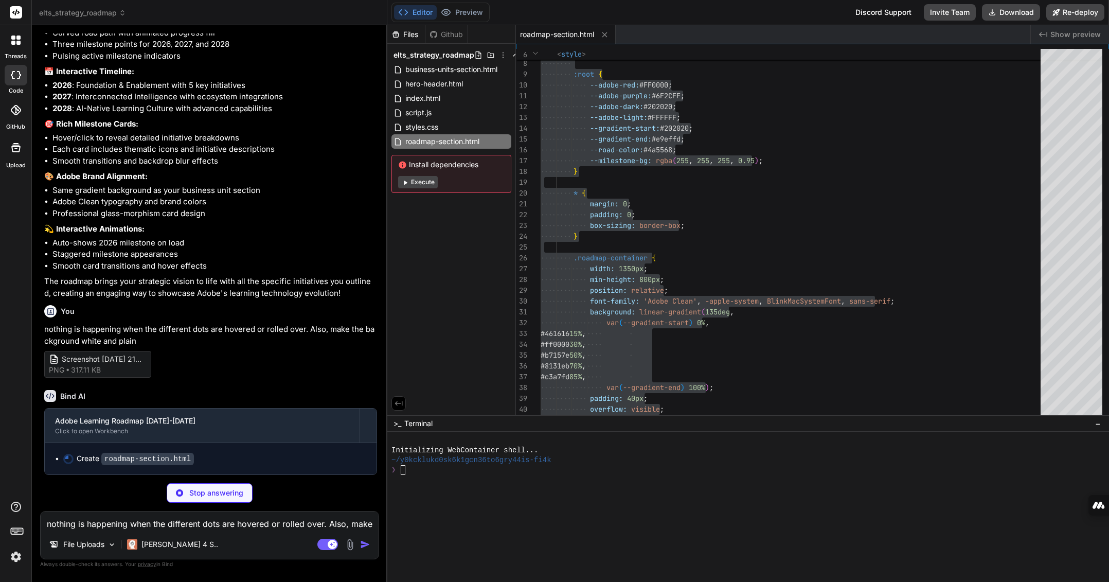
scroll to position [2409, 0]
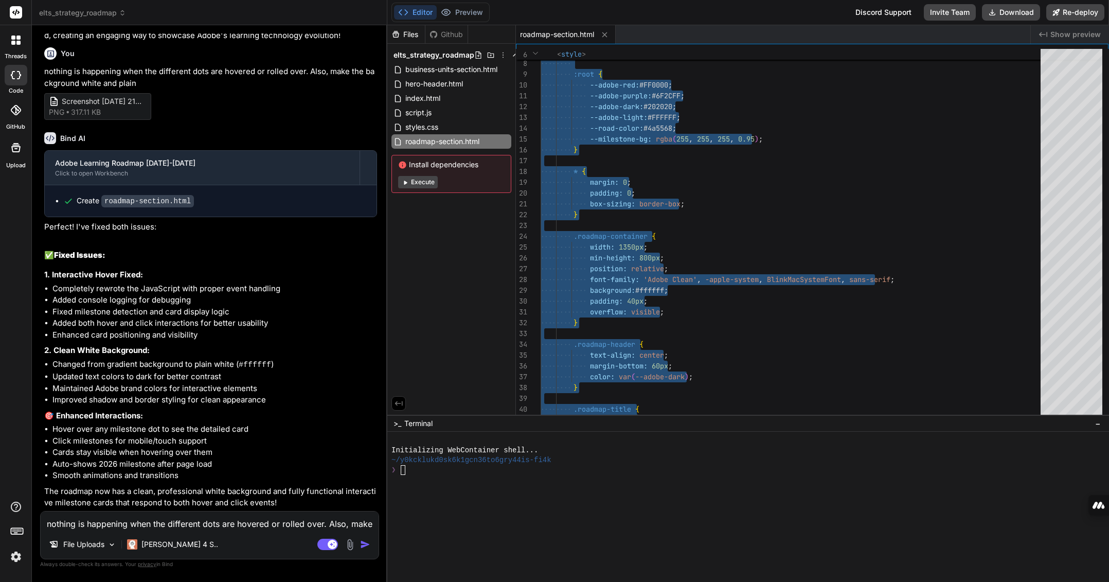
scroll to position [2666, 0]
click at [172, 527] on textarea "nothing is happening when the different dots are hovered or rolled over. Also, …" at bounding box center [210, 520] width 338 height 19
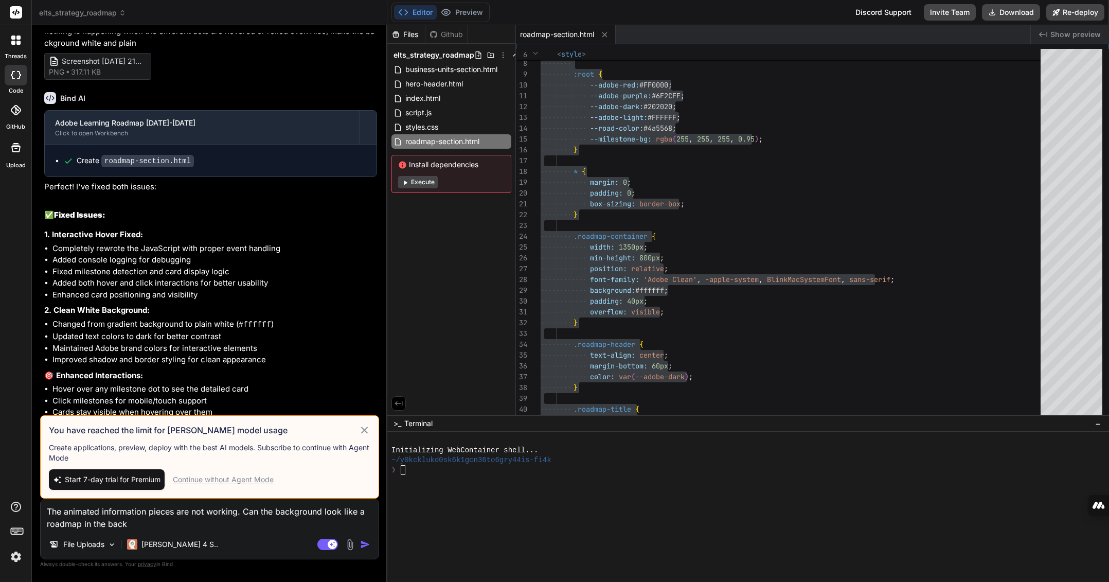
click at [362, 430] on icon at bounding box center [364, 430] width 12 height 12
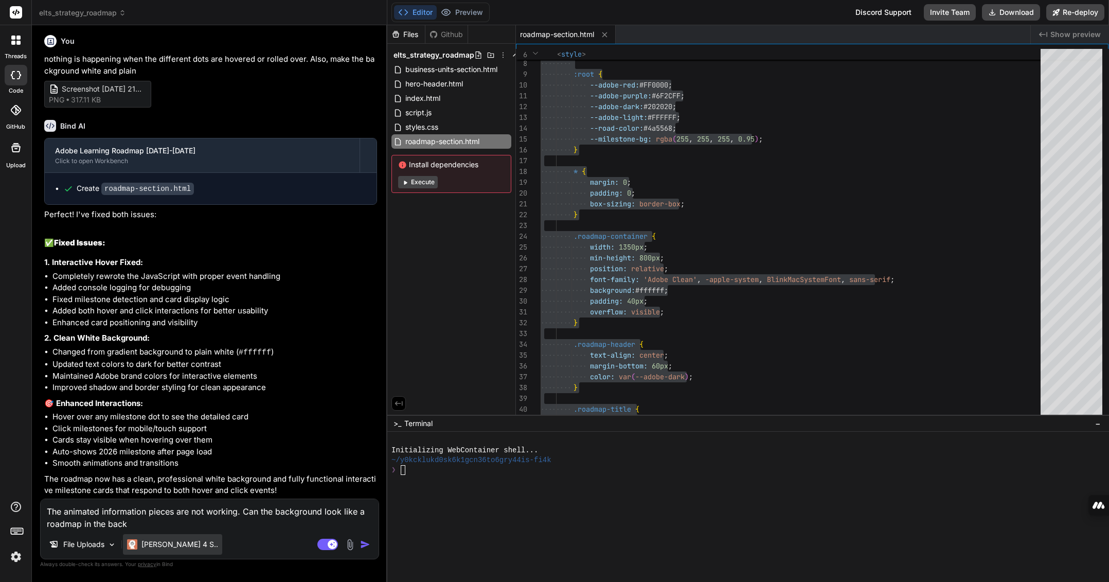
click at [177, 544] on p "[PERSON_NAME] 4 S.." at bounding box center [179, 544] width 77 height 10
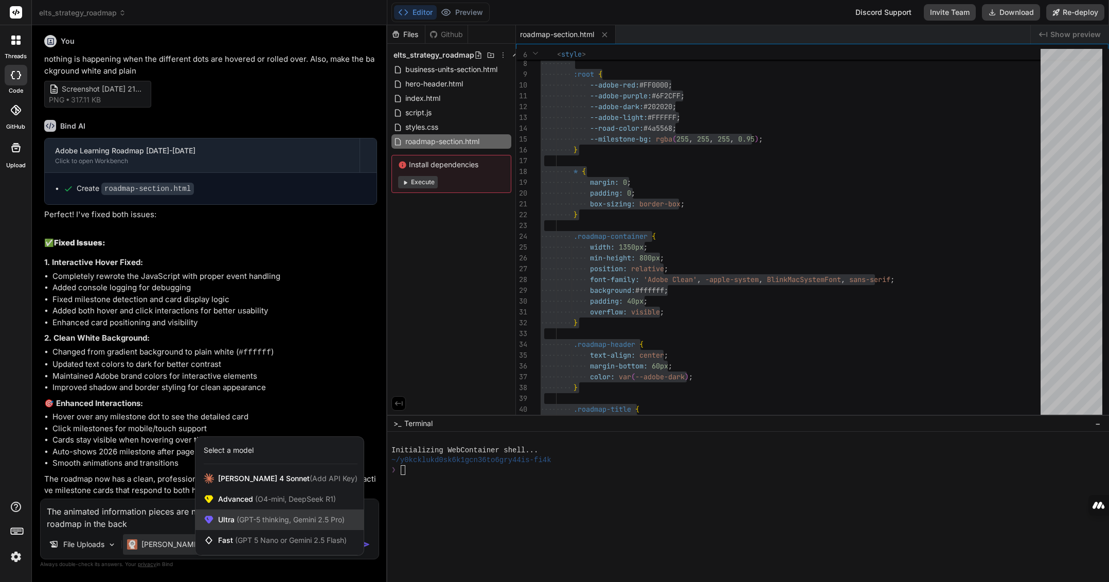
click at [269, 515] on span "(GPT-5 thinking, Gemini 2.5 Pro)" at bounding box center [290, 519] width 110 height 9
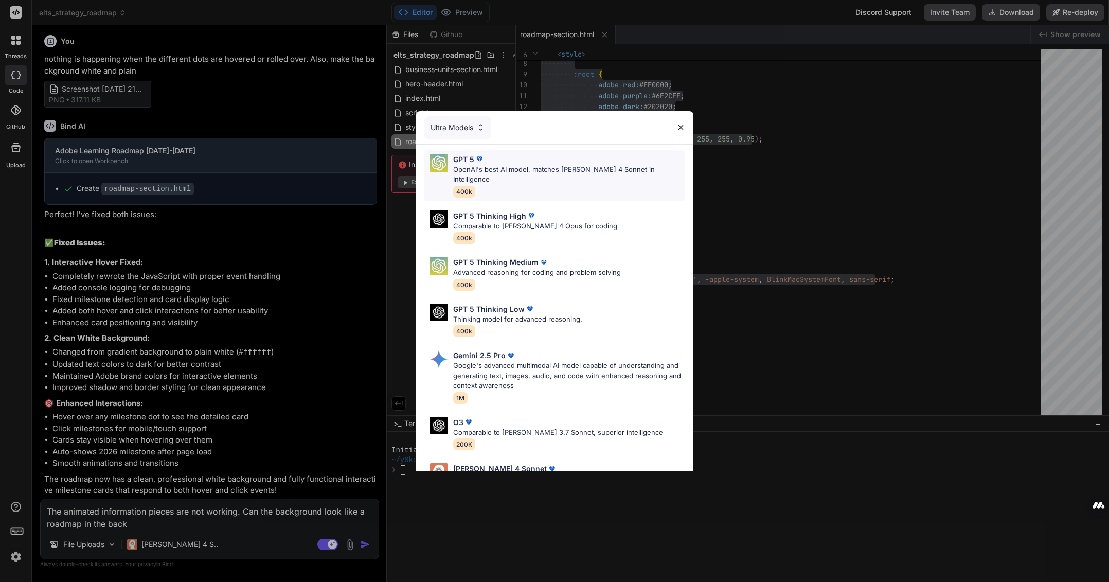
click at [536, 173] on p "OpenAI's best AI model, matches [PERSON_NAME] 4 Sonnet in Intelligence" at bounding box center [569, 175] width 232 height 20
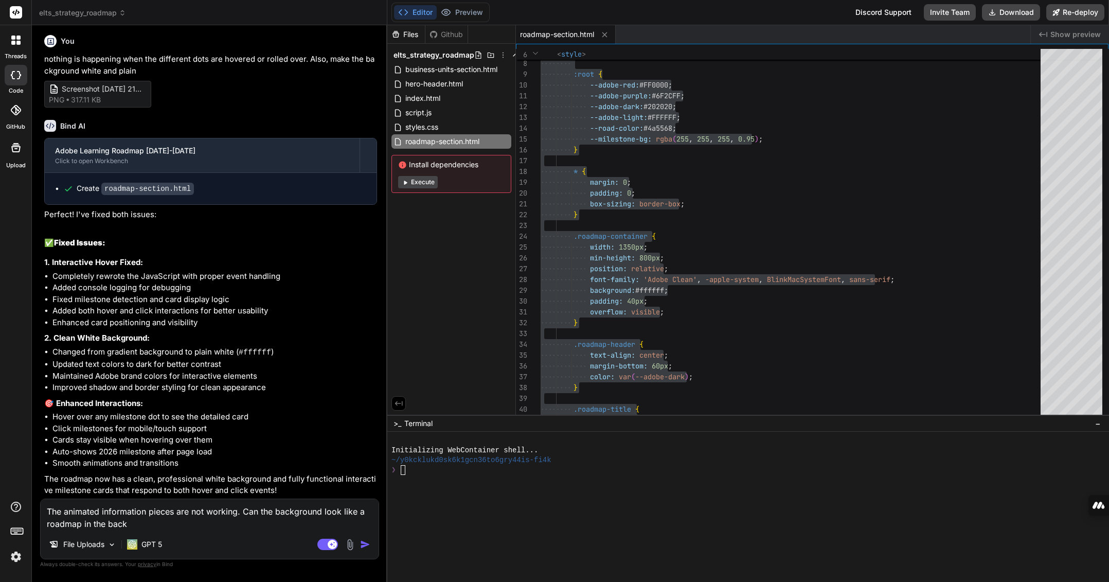
click at [155, 523] on textarea "The animated information pieces are not working. Can the background look like a…" at bounding box center [210, 514] width 338 height 31
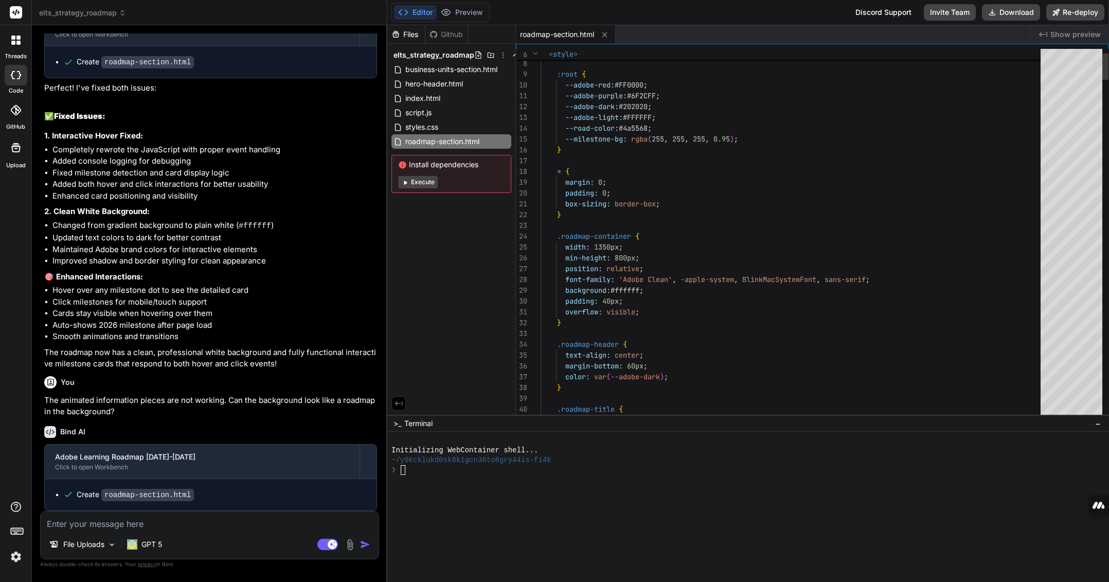
scroll to position [0, 0]
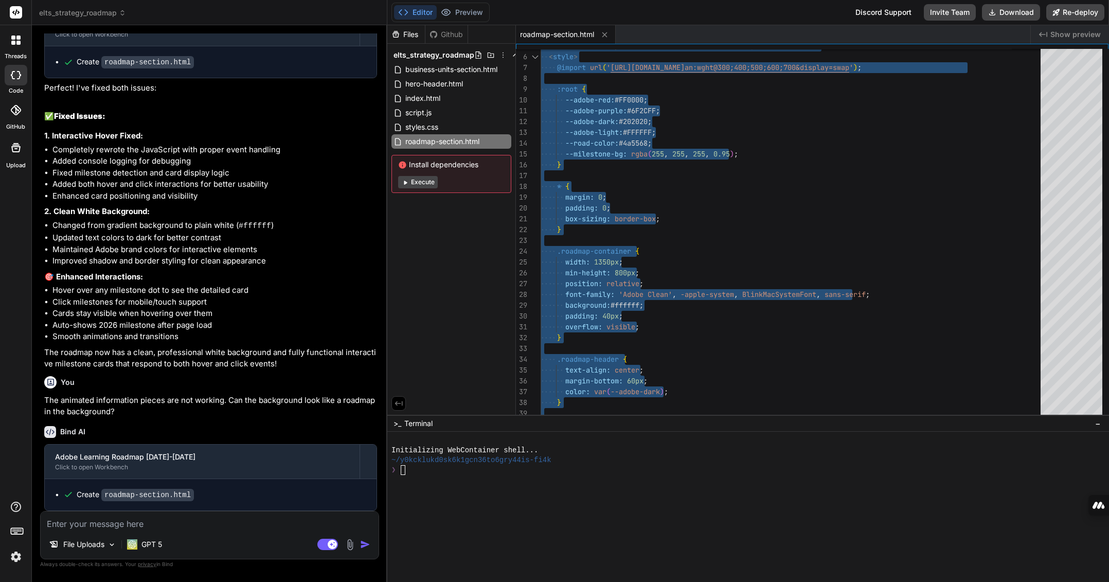
click at [150, 529] on textarea at bounding box center [210, 520] width 338 height 19
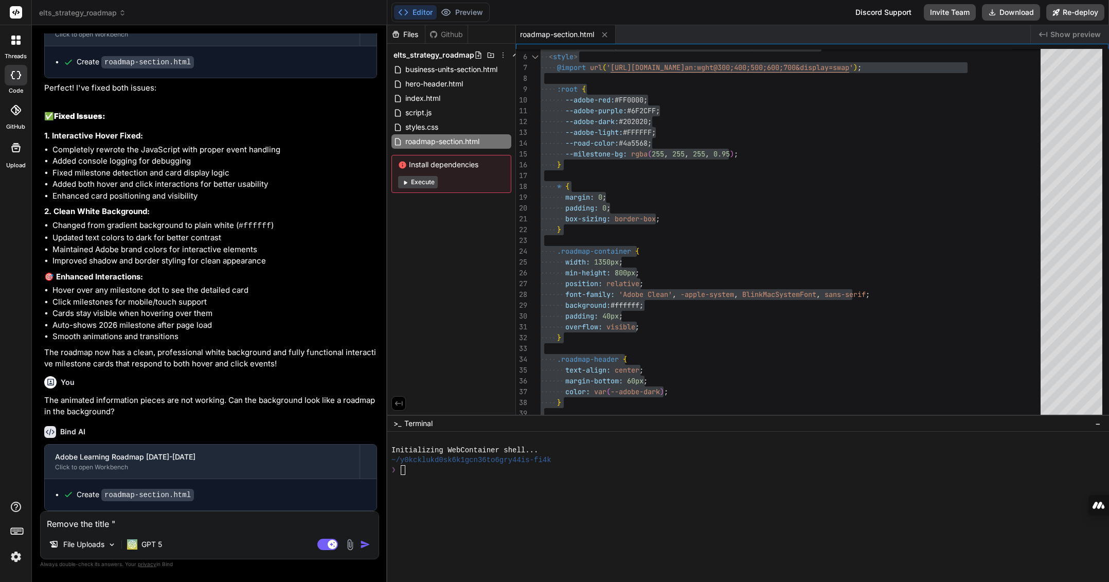
click at [152, 524] on textarea "Remove the title "" at bounding box center [210, 520] width 338 height 19
paste textarea "Adobe Learning Technology Roadmap</h1> <p class="roadmap-subtitle">[DATE]-[DATE…"
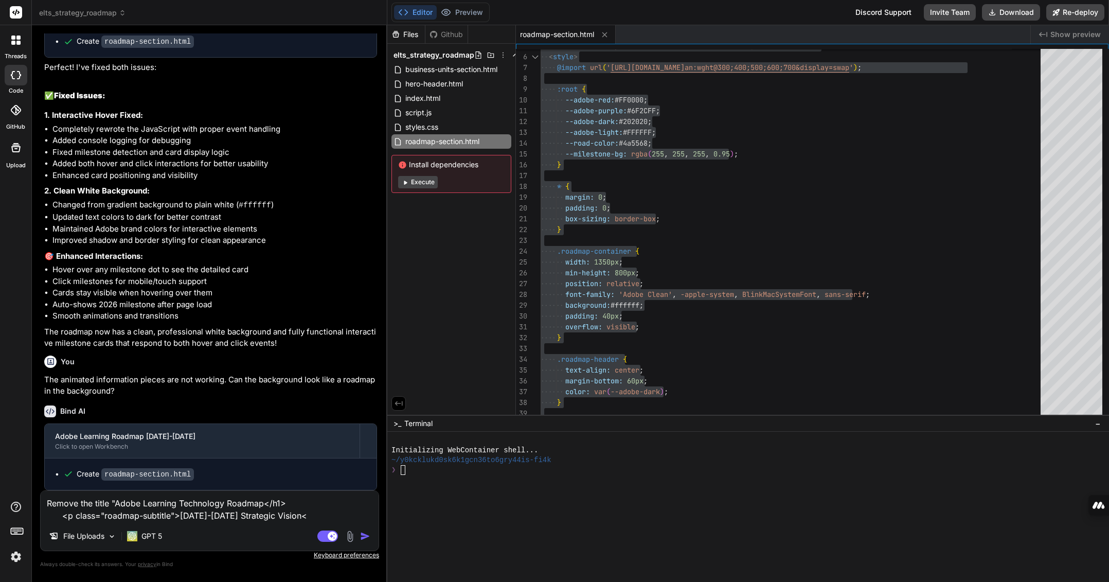
scroll to position [2825, 0]
click at [262, 502] on textarea "Remove the title "Adobe Learning Technology Roadmap</h1> <p class="roadmap-subt…" at bounding box center [210, 506] width 338 height 31
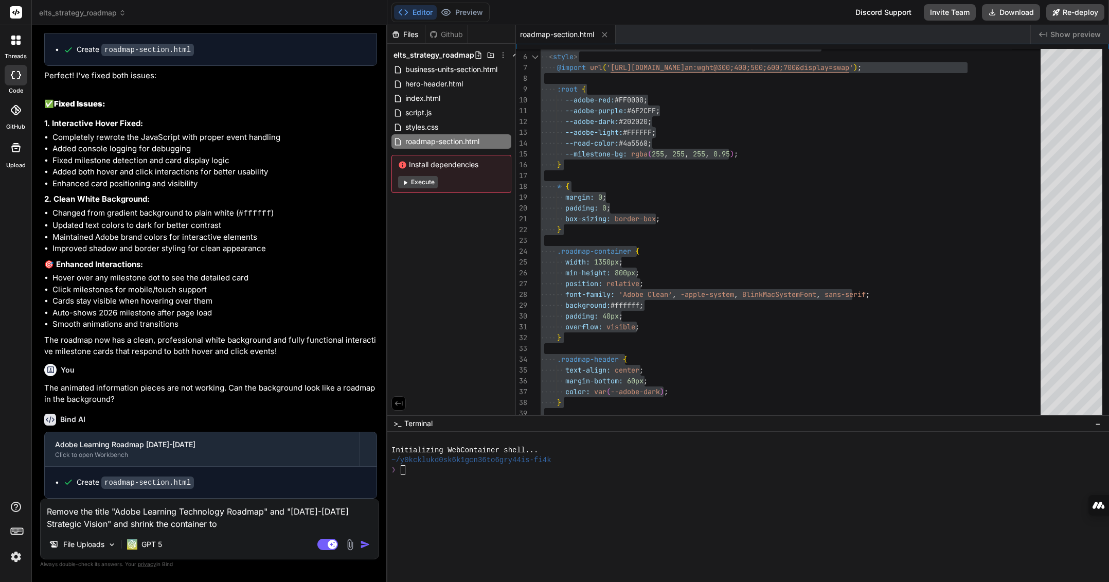
click at [198, 520] on textarea "Remove the title "Adobe Learning Technology Roadmap" and "[DATE]-[DATE] Strateg…" at bounding box center [210, 514] width 338 height 31
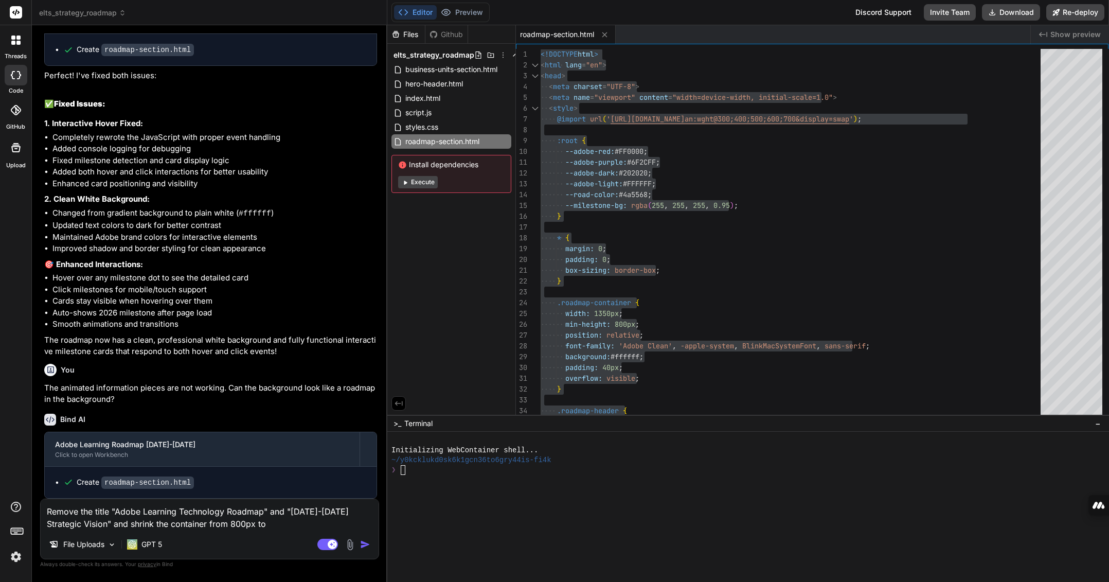
click at [245, 523] on textarea "Remove the title "Adobe Learning Technology Roadmap" and "[DATE]-[DATE] Strateg…" at bounding box center [210, 514] width 338 height 31
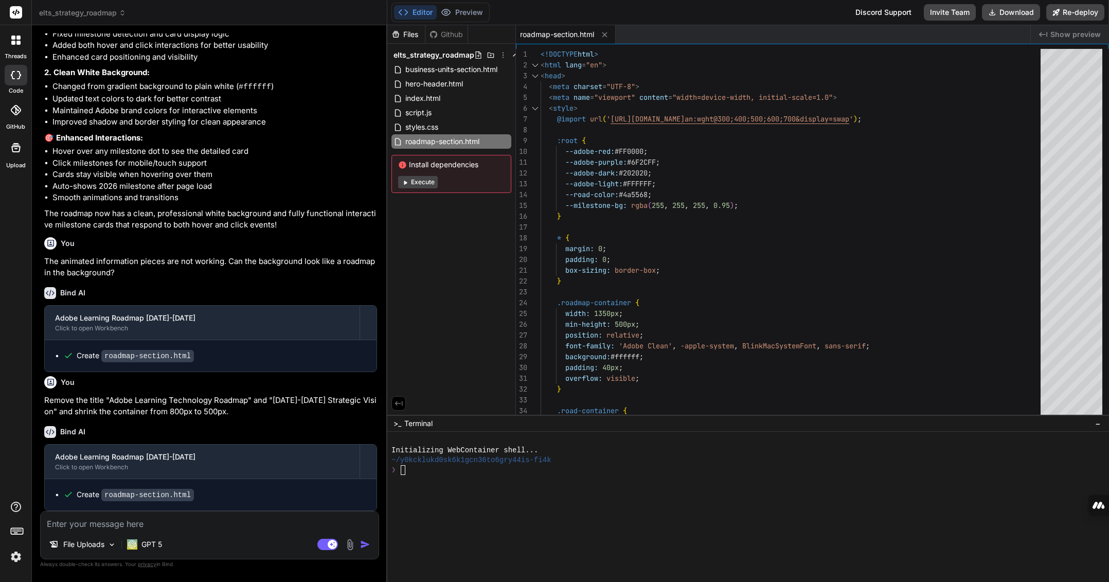
scroll to position [2979, 0]
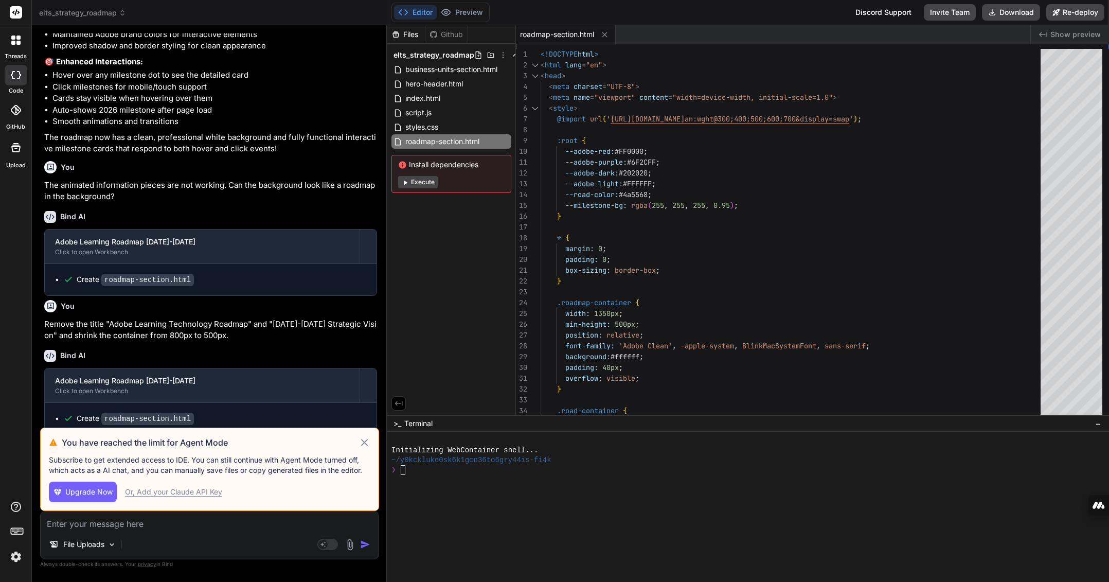
click at [363, 443] on icon at bounding box center [364, 442] width 12 height 12
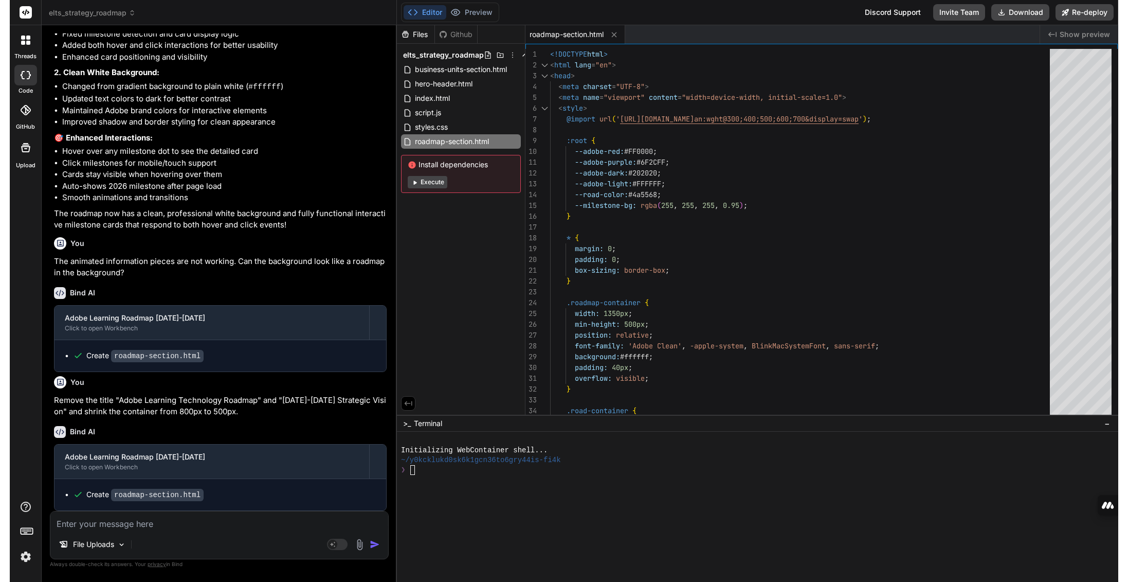
scroll to position [2943, 0]
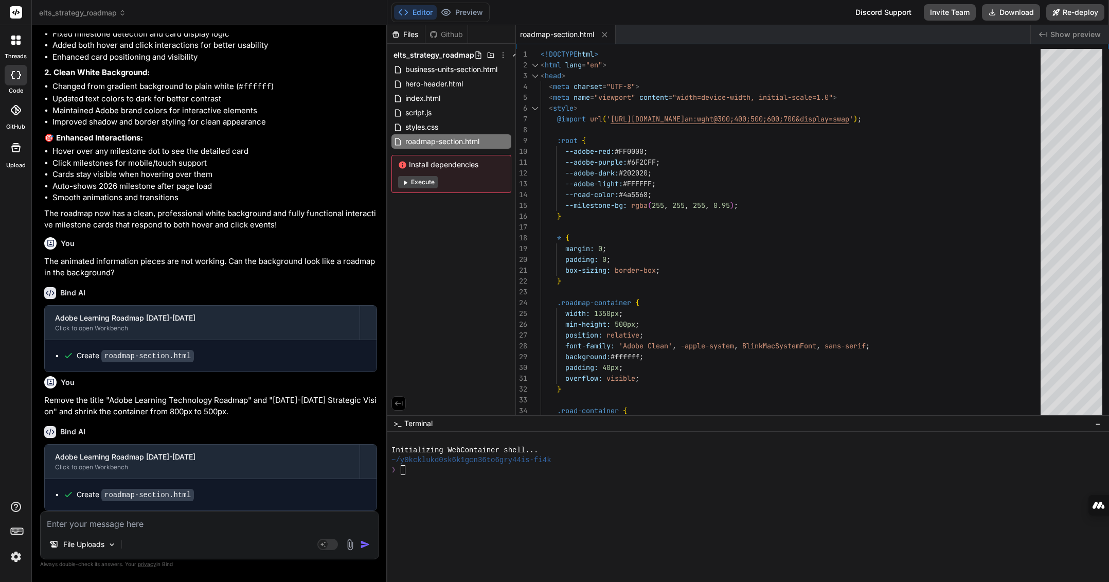
click at [130, 524] on textarea at bounding box center [210, 520] width 338 height 19
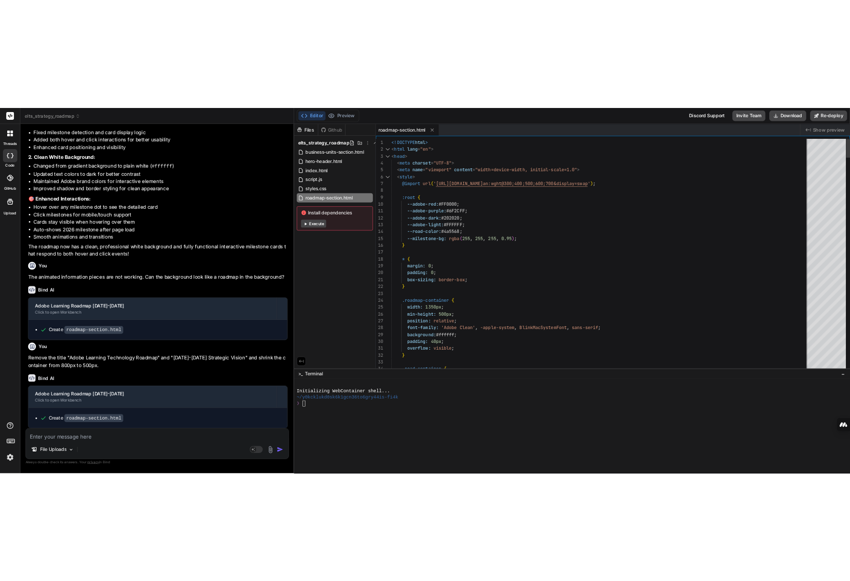
scroll to position [0, 0]
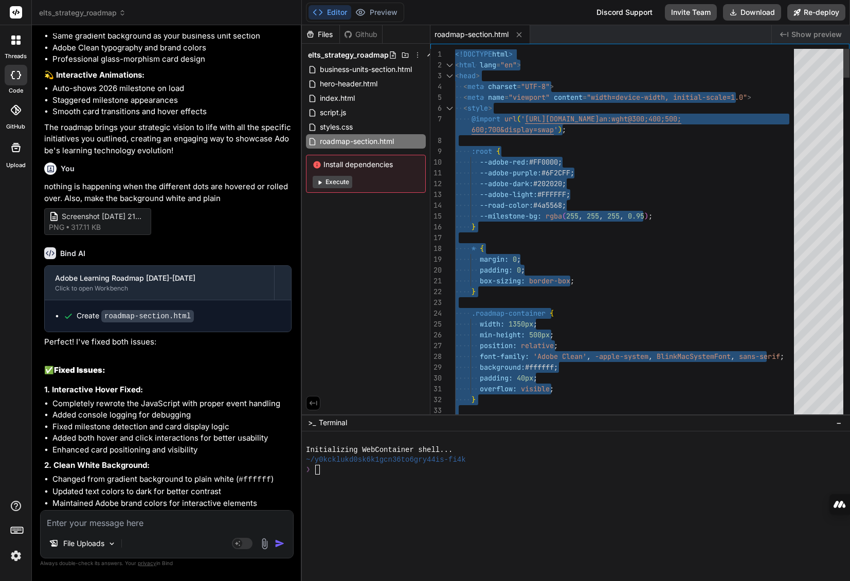
scroll to position [3268, 0]
